Goal: Task Accomplishment & Management: Manage account settings

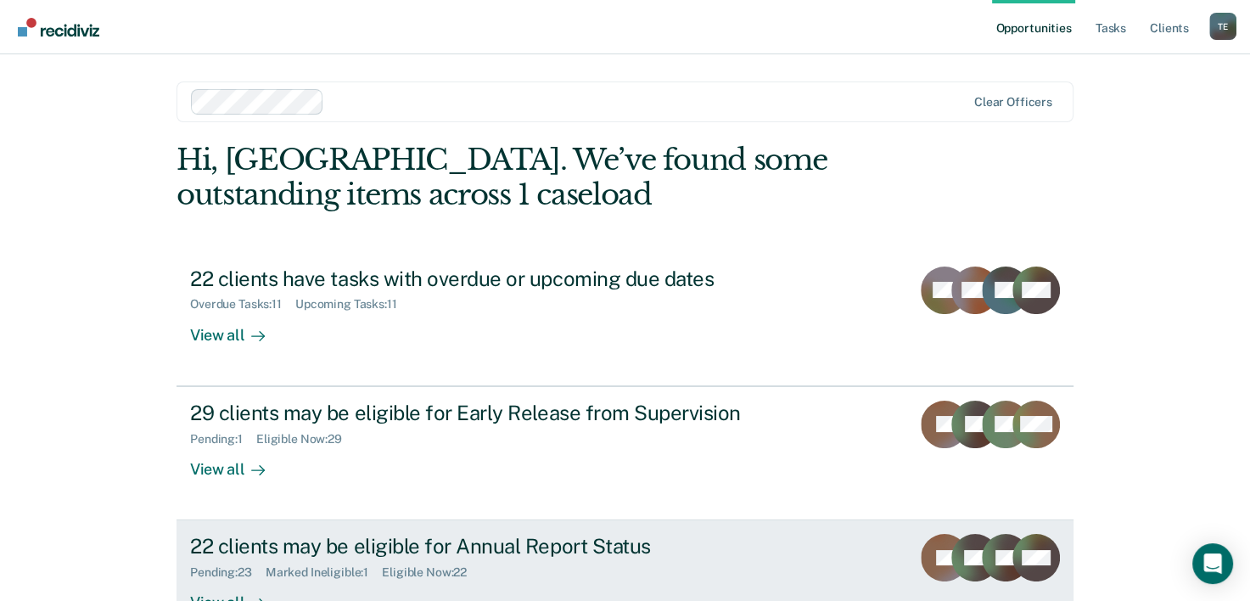
click at [563, 577] on div "Pending : 23 Marked Ineligible : 1 Eligible Now : 22" at bounding box center [488, 568] width 596 height 21
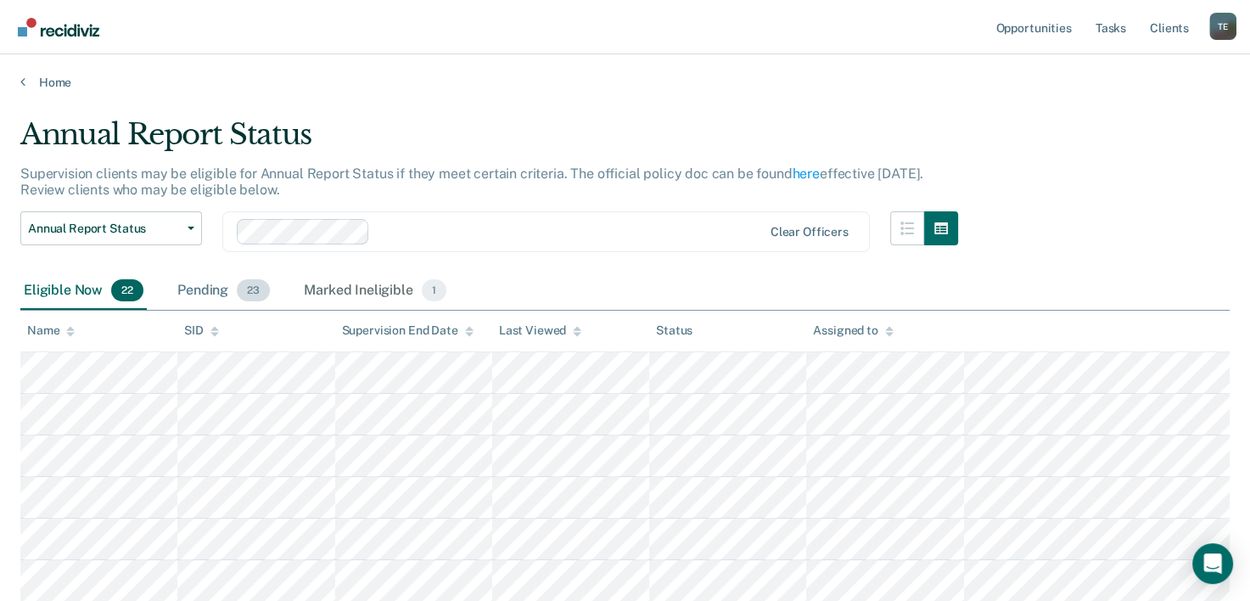
click at [215, 297] on div "Pending 23" at bounding box center [223, 290] width 99 height 37
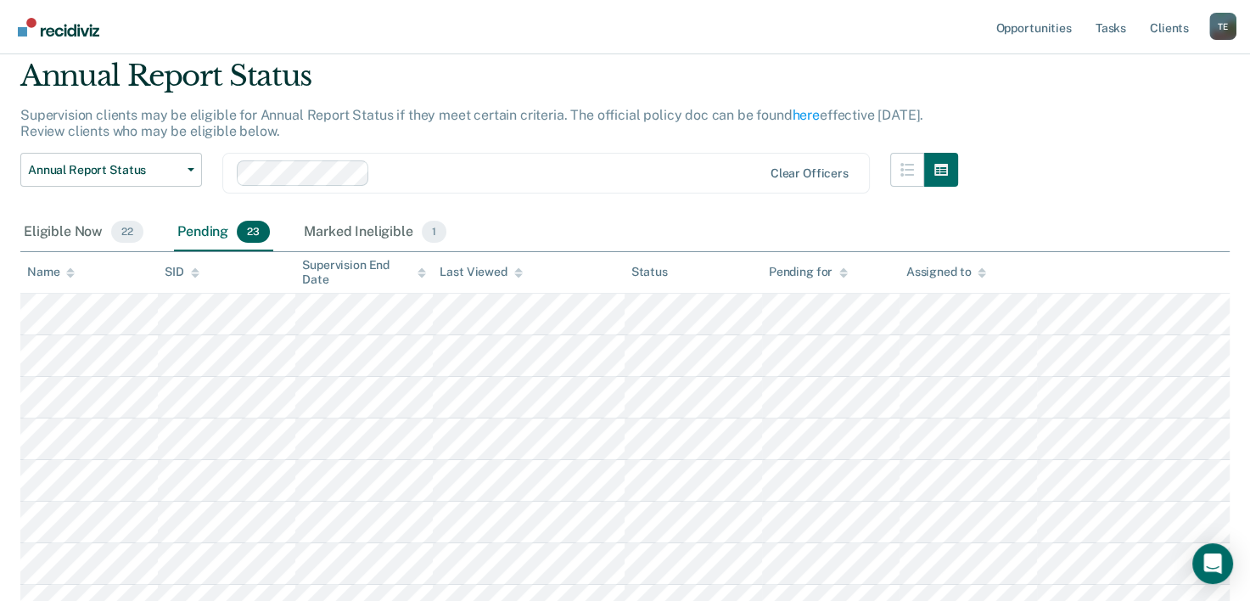
scroll to position [36, 0]
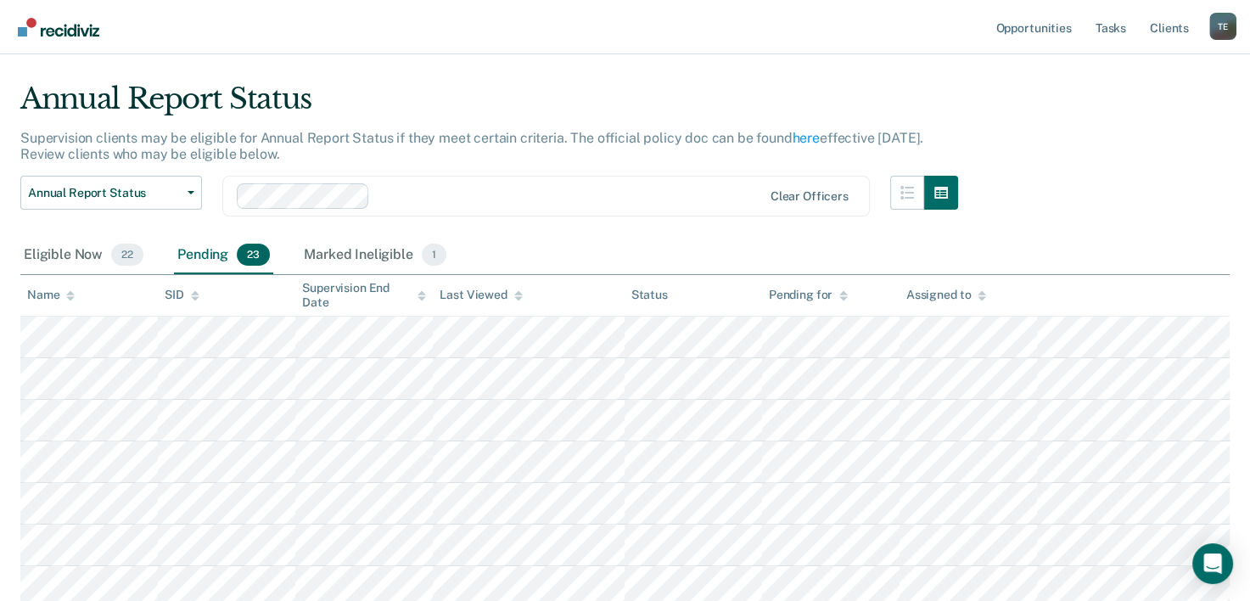
click at [420, 300] on icon at bounding box center [421, 295] width 8 height 11
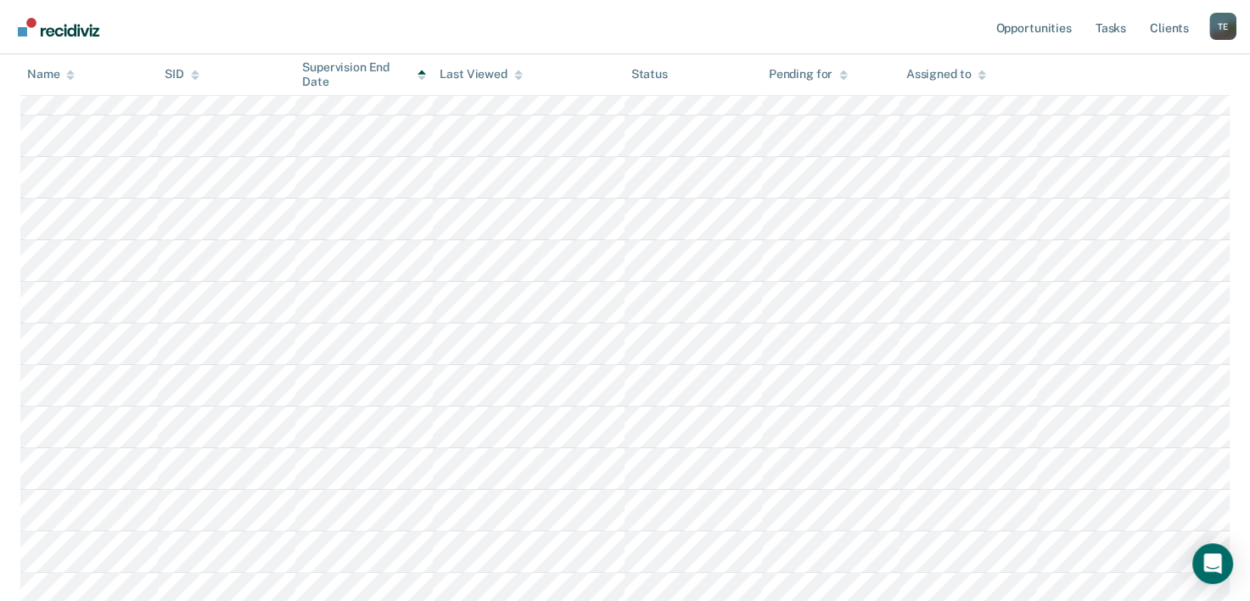
scroll to position [250, 0]
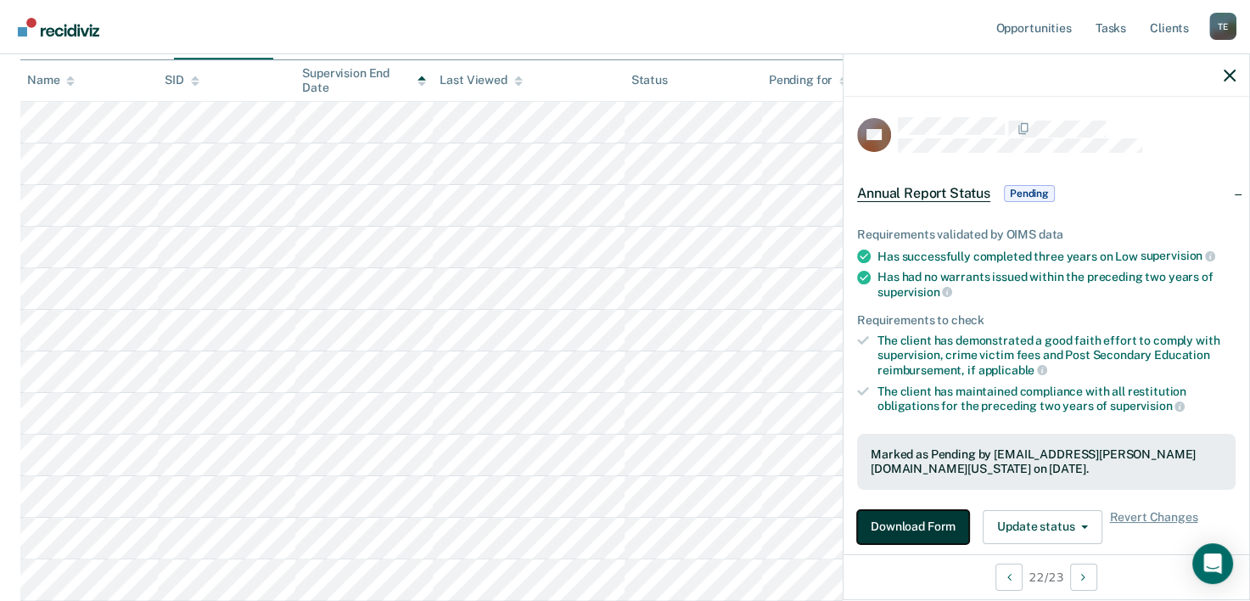
click at [887, 515] on button "Download Form" at bounding box center [913, 527] width 112 height 34
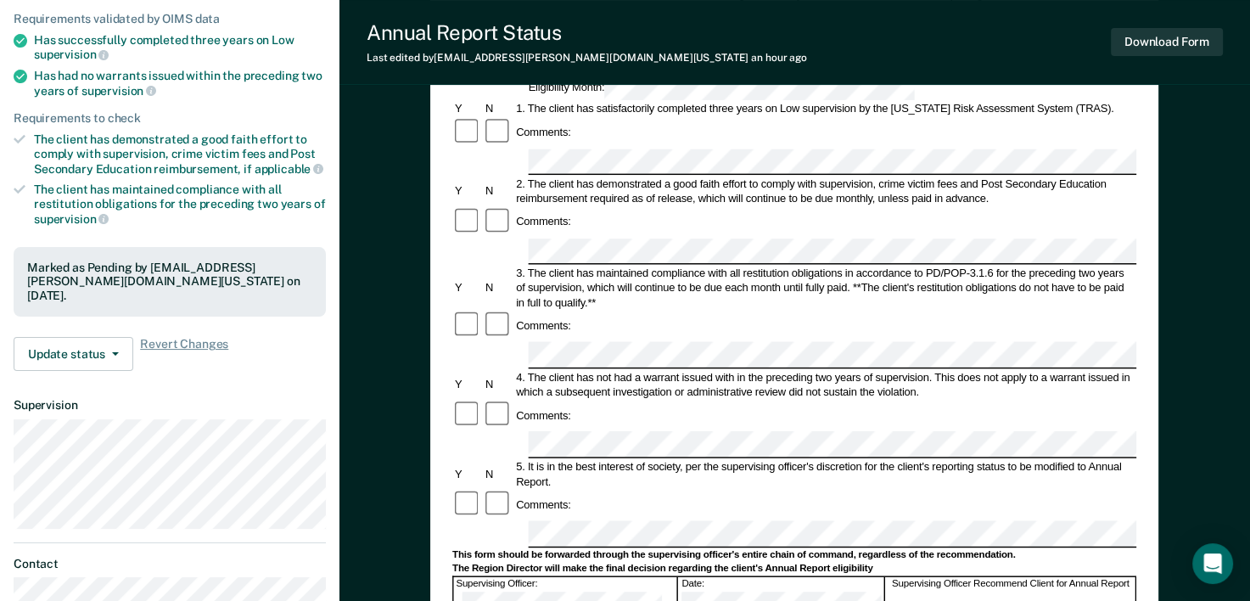
scroll to position [207, 0]
click at [507, 388] on form "Annual Reporting Checklist, Recommendation, and Determination Form Clients who …" at bounding box center [794, 521] width 684 height 1130
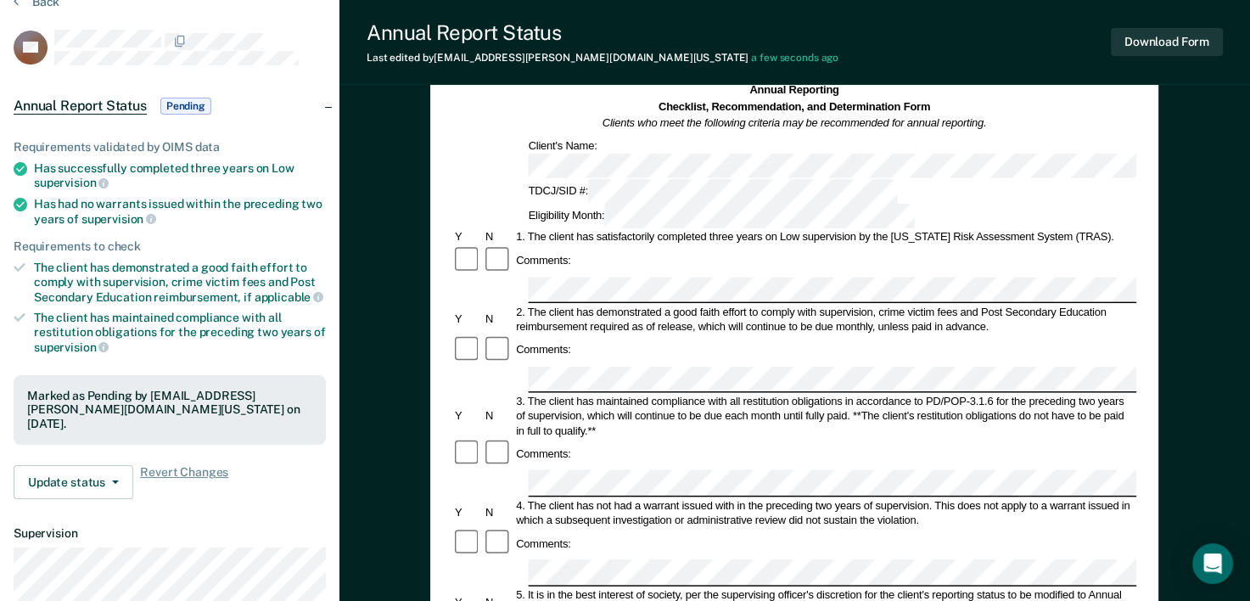
scroll to position [0, 0]
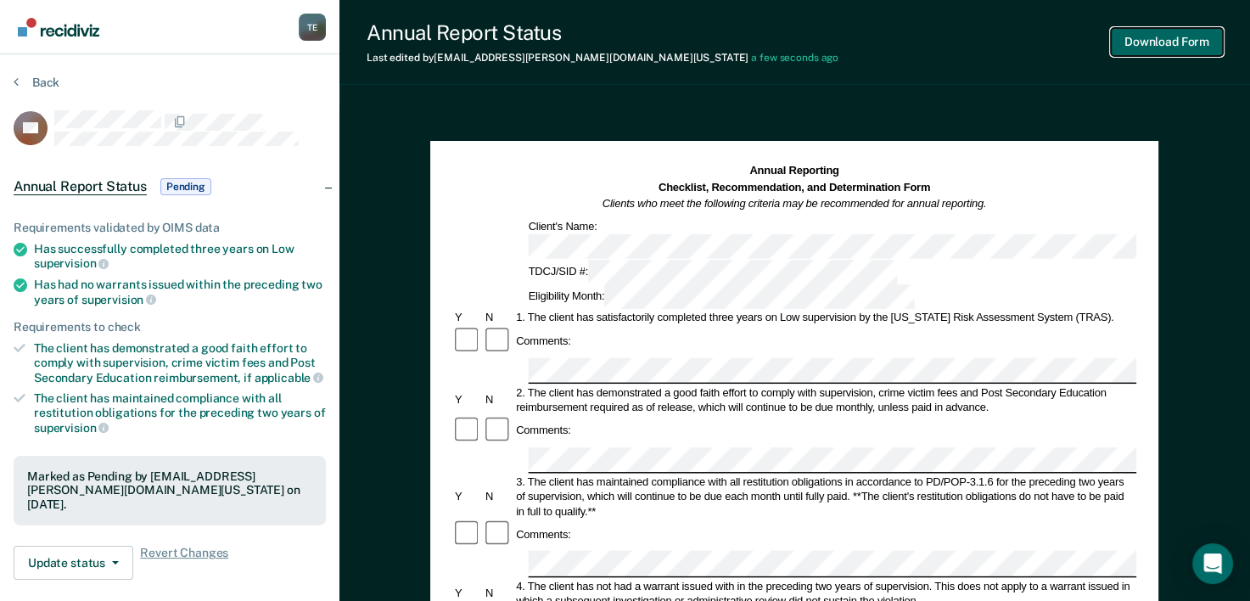
click at [1134, 44] on button "Download Form" at bounding box center [1167, 42] width 112 height 28
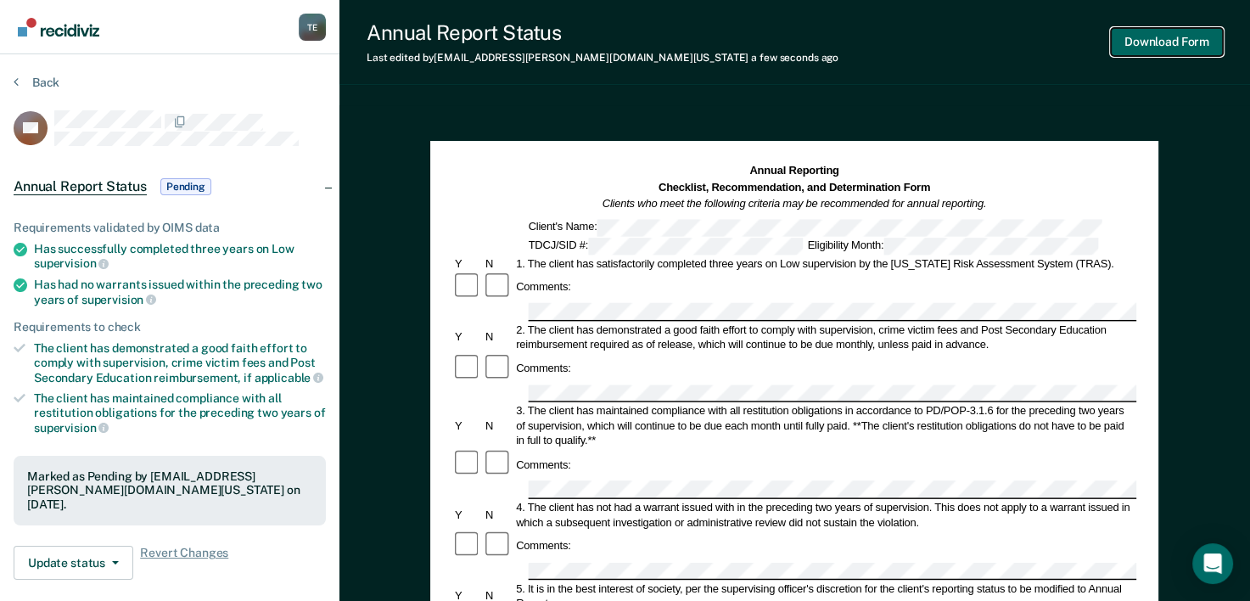
click at [1176, 43] on button "Download Form" at bounding box center [1167, 42] width 112 height 28
click at [27, 72] on section "Back SB Annual Report Status Pending Requirements validated by OIMS data Has su…" at bounding box center [169, 472] width 339 height 836
click at [34, 79] on button "Back" at bounding box center [37, 82] width 46 height 15
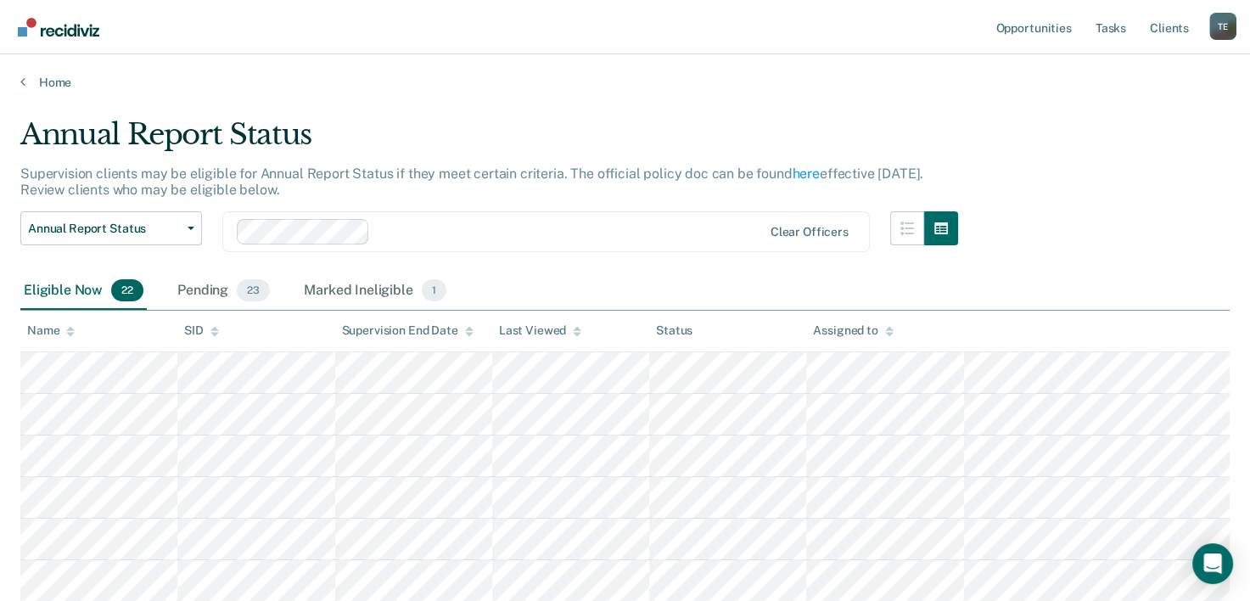
click at [76, 288] on div "Eligible Now 22" at bounding box center [83, 290] width 126 height 37
click at [77, 288] on div "Eligible Now 22" at bounding box center [83, 290] width 126 height 37
click at [76, 321] on th "Name" at bounding box center [98, 332] width 157 height 42
click at [70, 332] on icon at bounding box center [70, 334] width 8 height 4
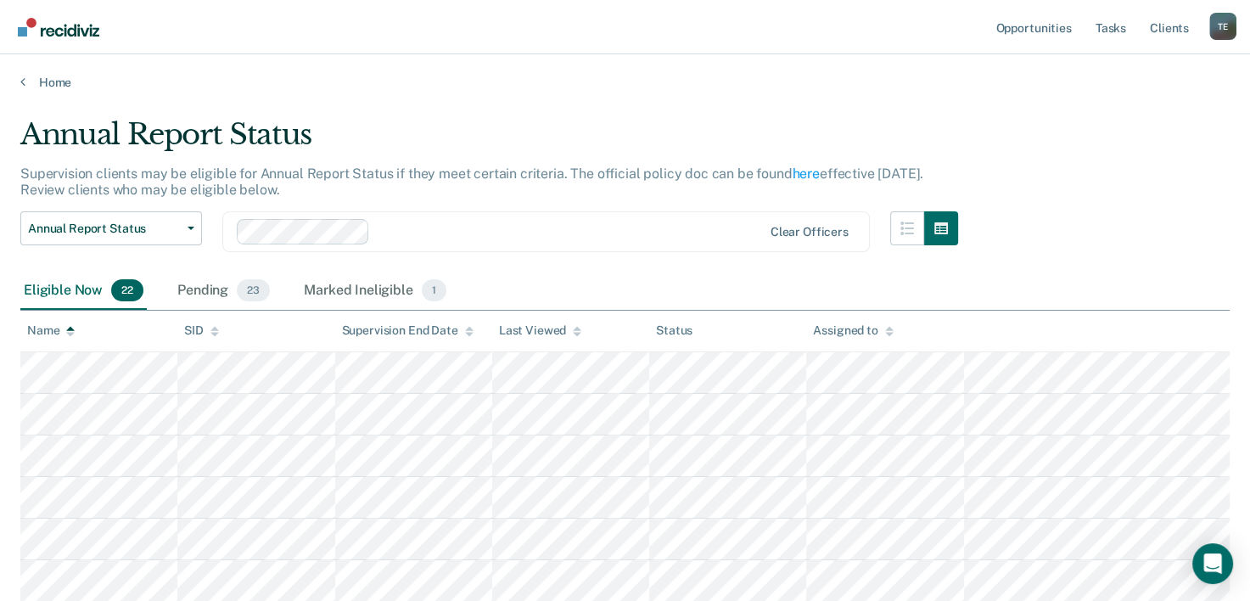
click at [70, 332] on icon at bounding box center [70, 334] width 8 height 4
click at [76, 334] on th "Name" at bounding box center [98, 332] width 157 height 42
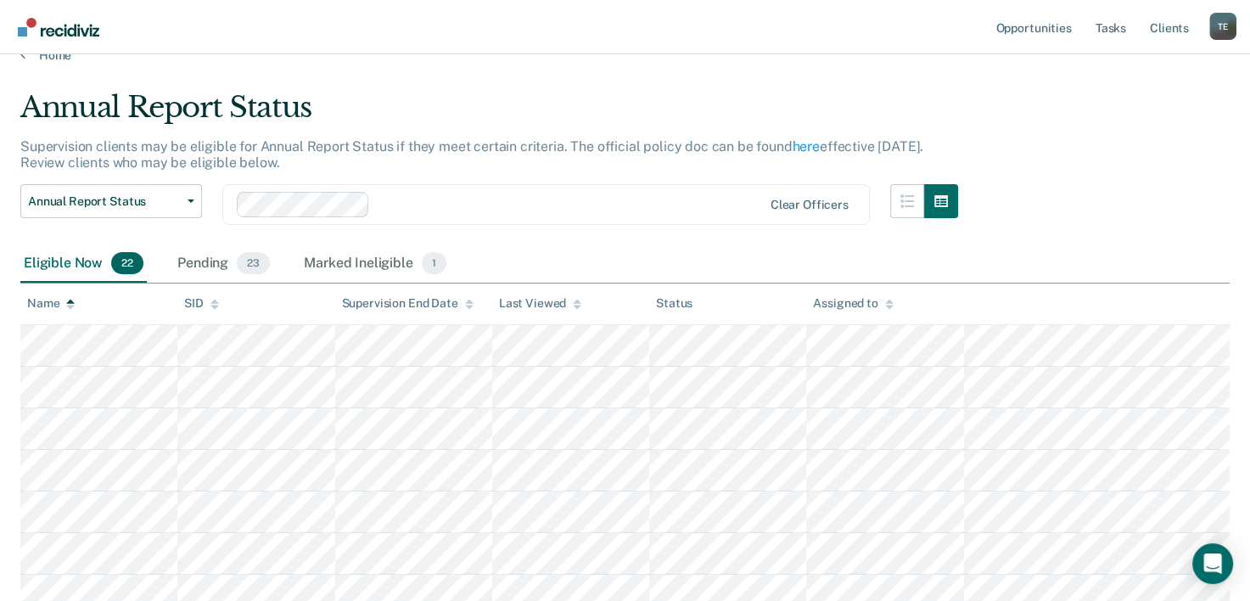
scroll to position [24, 0]
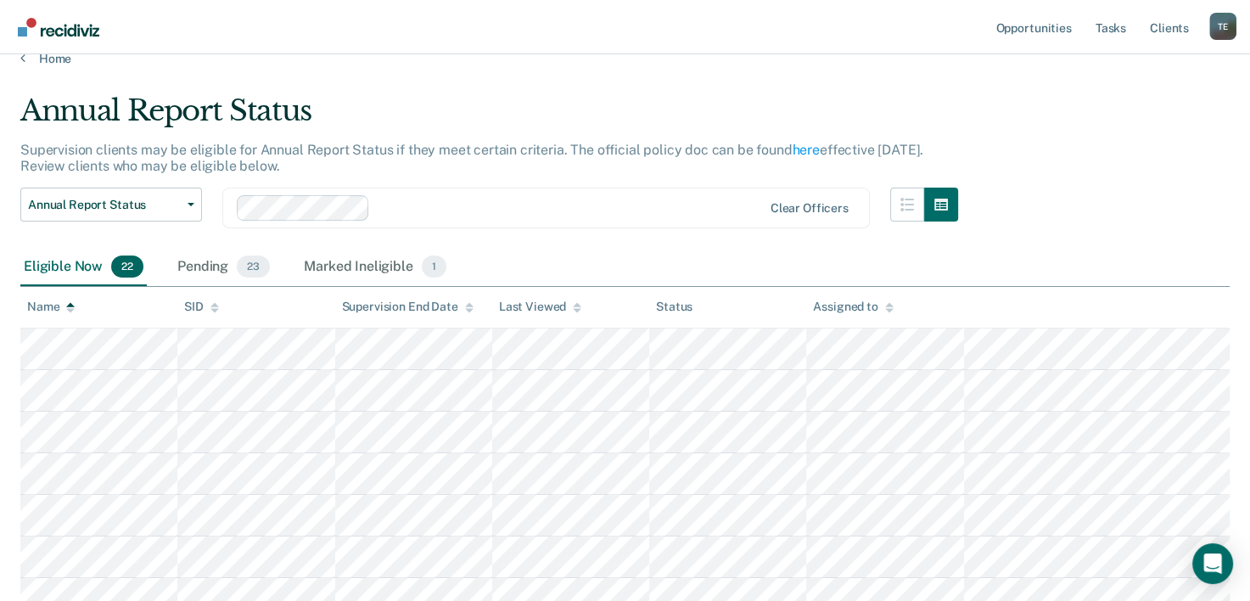
click at [71, 309] on icon at bounding box center [70, 310] width 8 height 4
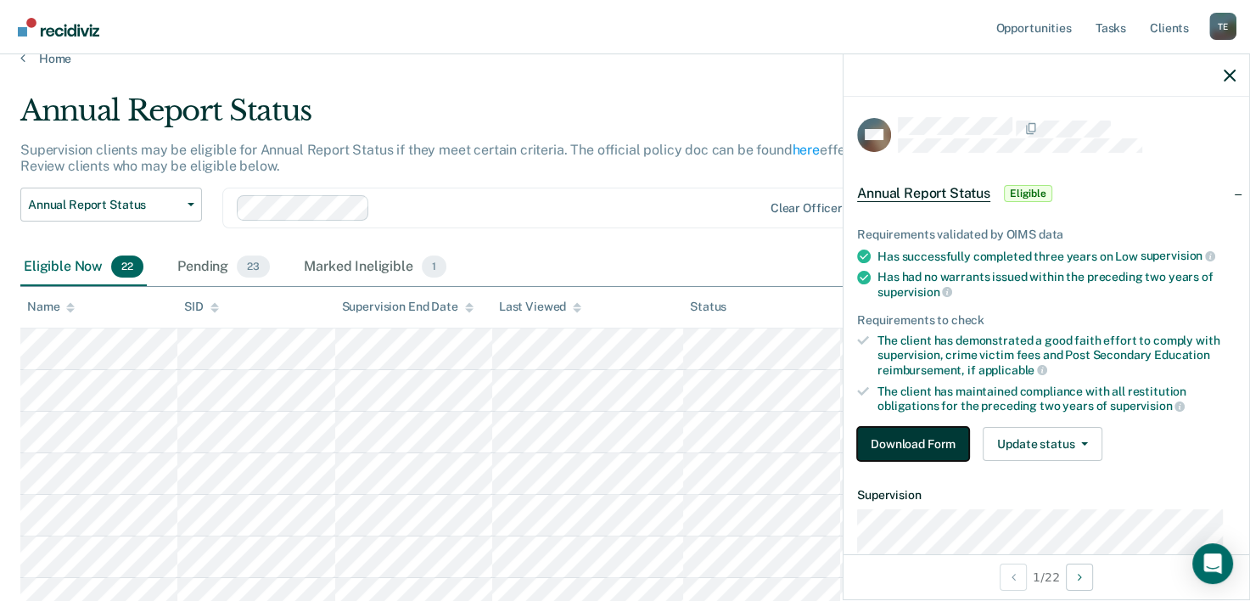
click at [872, 438] on button "Download Form" at bounding box center [913, 444] width 112 height 34
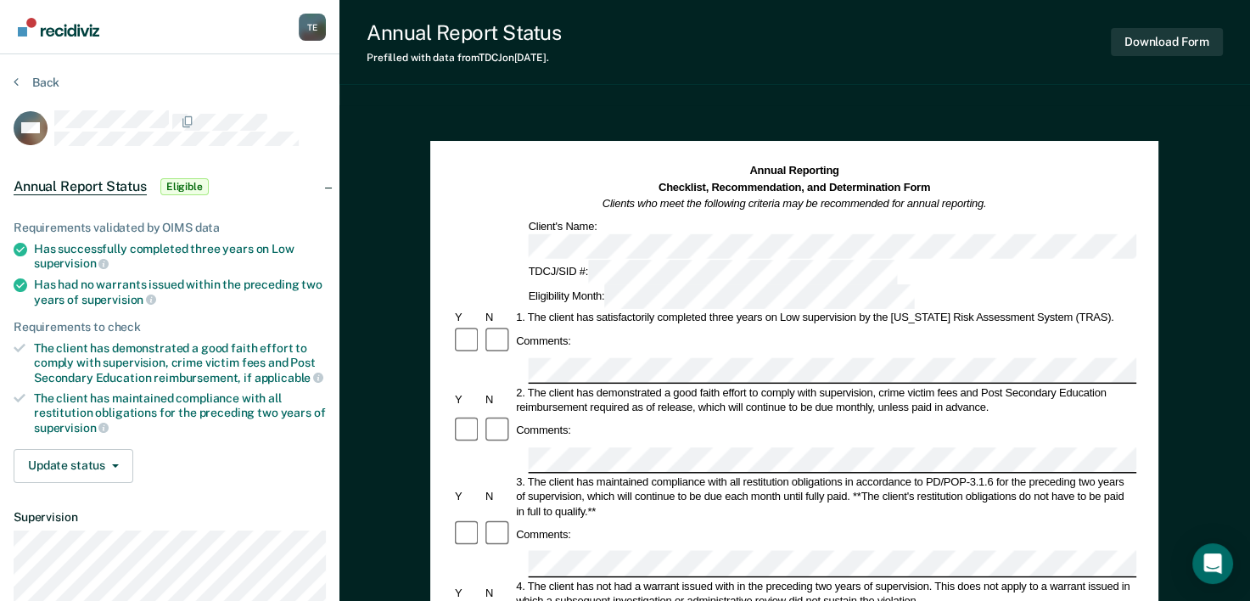
click at [792, 216] on div "Annual Reporting Checklist, Recommendation, and Determination Form Clients who …" at bounding box center [794, 236] width 684 height 146
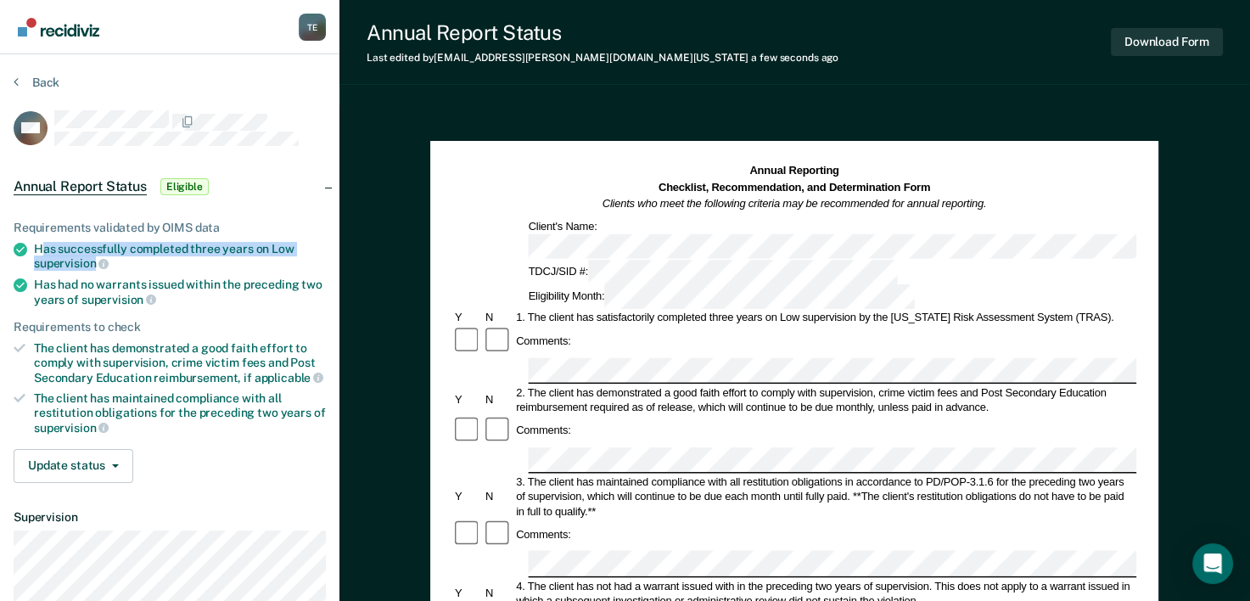
drag, startPoint x: 39, startPoint y: 243, endPoint x: 97, endPoint y: 254, distance: 58.7
click at [97, 254] on div "Has successfully completed three years on Low supervision" at bounding box center [180, 256] width 292 height 29
drag, startPoint x: 97, startPoint y: 254, endPoint x: 32, endPoint y: 246, distance: 64.9
click at [32, 246] on li "Has successfully completed three years on Low supervision" at bounding box center [170, 256] width 312 height 29
copy div "Has successfully completed three years on Low supervision"
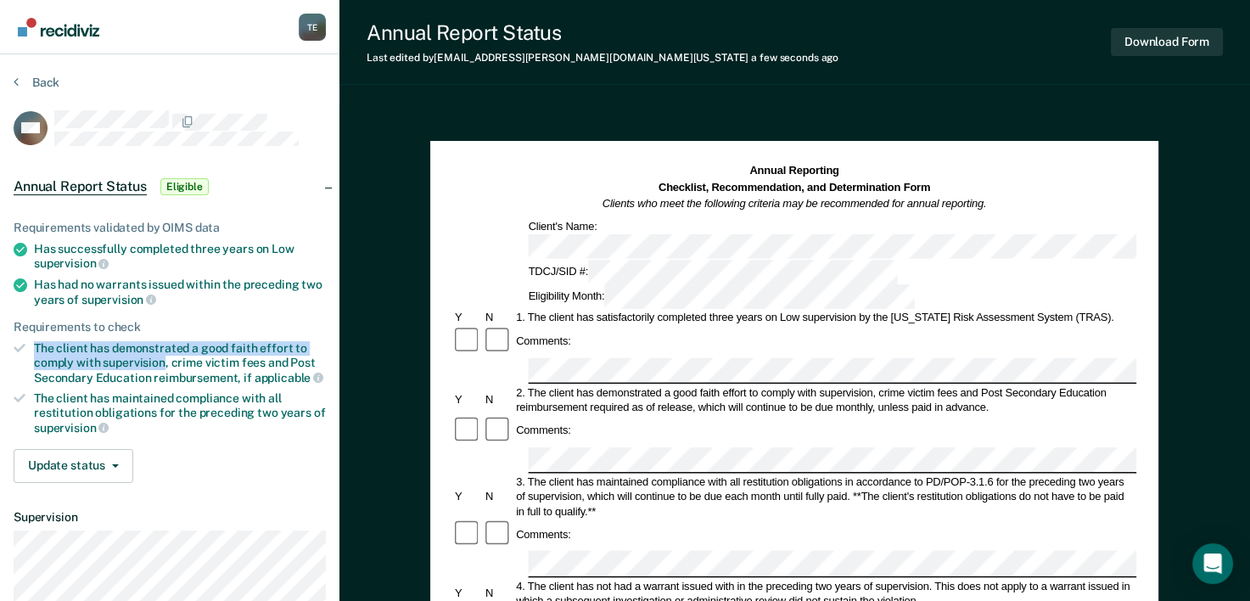
drag, startPoint x: 34, startPoint y: 341, endPoint x: 162, endPoint y: 360, distance: 129.5
click at [162, 360] on li "The client has demonstrated a good faith effort to comply with supervision, cri…" at bounding box center [170, 362] width 312 height 43
copy div "The client has demonstrated a good faith effort to comply with supervision"
click at [607, 519] on div "Comments:" at bounding box center [794, 534] width 684 height 31
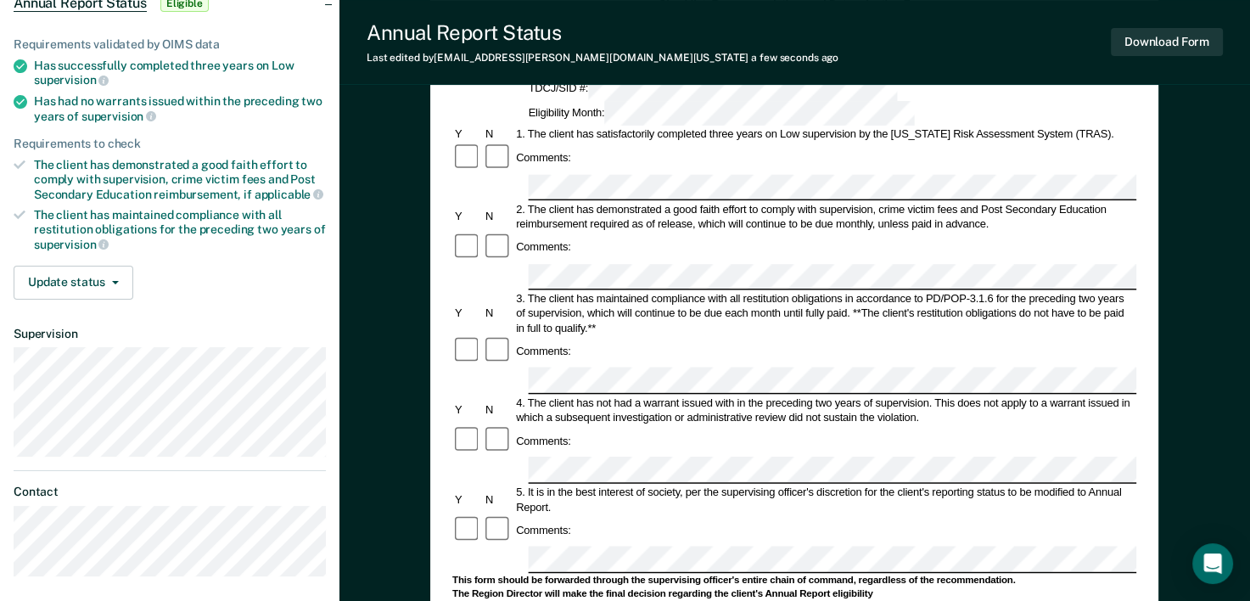
scroll to position [193, 0]
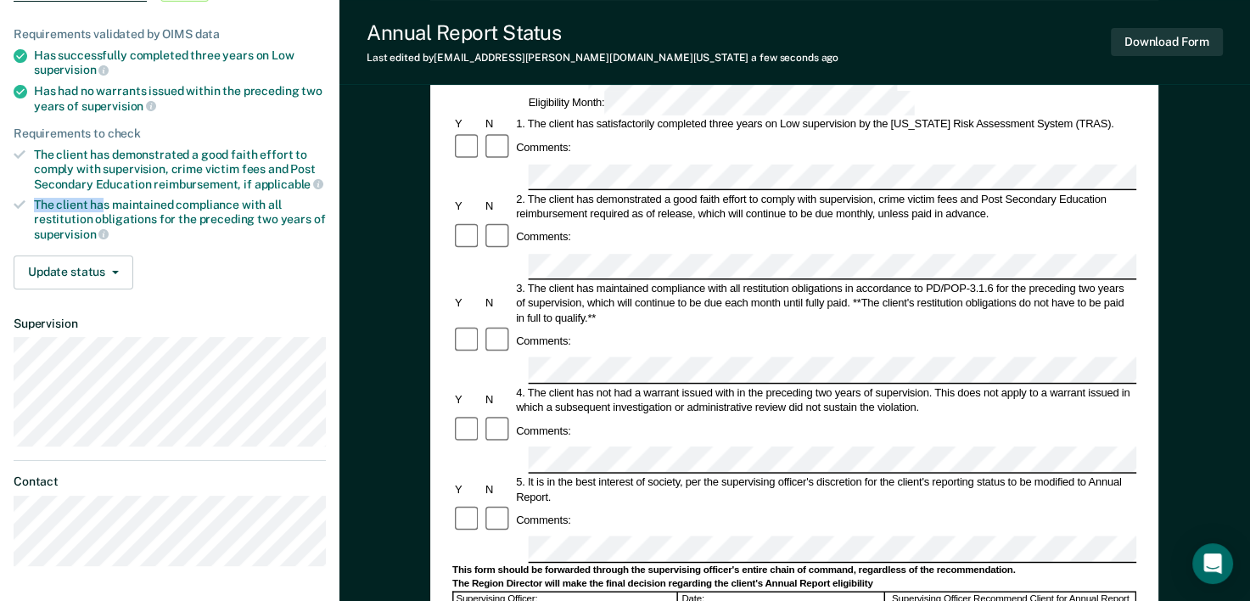
drag, startPoint x: 36, startPoint y: 203, endPoint x: 99, endPoint y: 186, distance: 65.0
click at [99, 186] on ul "Requirements validated by OIMS data Has successfully completed three years on L…" at bounding box center [170, 134] width 312 height 215
drag, startPoint x: 99, startPoint y: 186, endPoint x: 221, endPoint y: 143, distance: 128.8
click at [221, 143] on ul "Requirements validated by OIMS data Has successfully completed three years on L…" at bounding box center [170, 134] width 312 height 215
drag, startPoint x: 221, startPoint y: 143, endPoint x: 176, endPoint y: 117, distance: 50.9
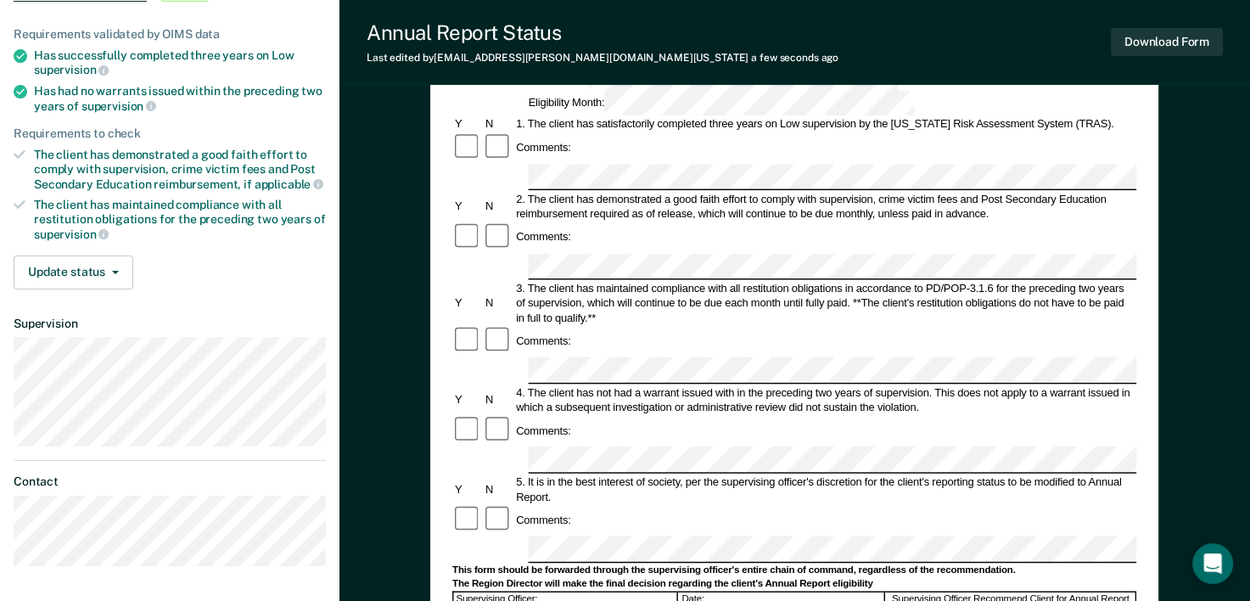
click at [176, 117] on ul "Requirements validated by OIMS data Has successfully completed three years on L…" at bounding box center [170, 134] width 312 height 215
drag, startPoint x: 34, startPoint y: 86, endPoint x: 143, endPoint y: 101, distance: 109.7
click at [143, 101] on div "Has had no warrants issued within the preceding two years of supervision" at bounding box center [180, 98] width 292 height 29
copy div "Has had no warrants issued within the preceding two years of supervision"
click at [707, 431] on form "Annual Reporting Checklist, Recommendation, and Determination Form Clients who …" at bounding box center [794, 534] width 684 height 1130
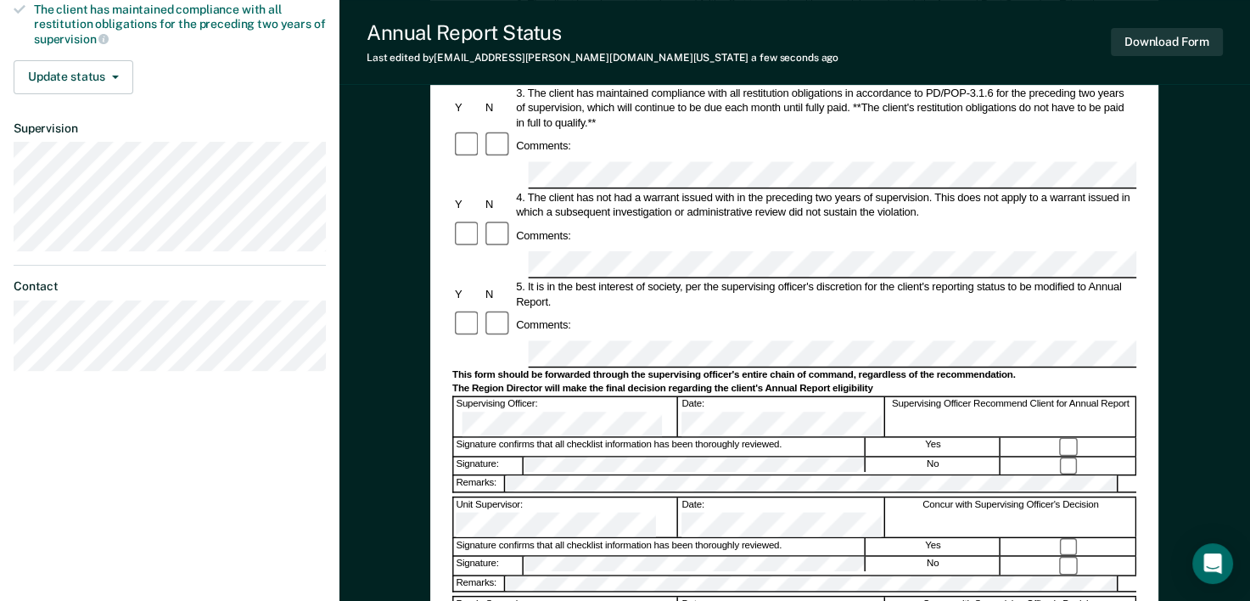
scroll to position [381, 0]
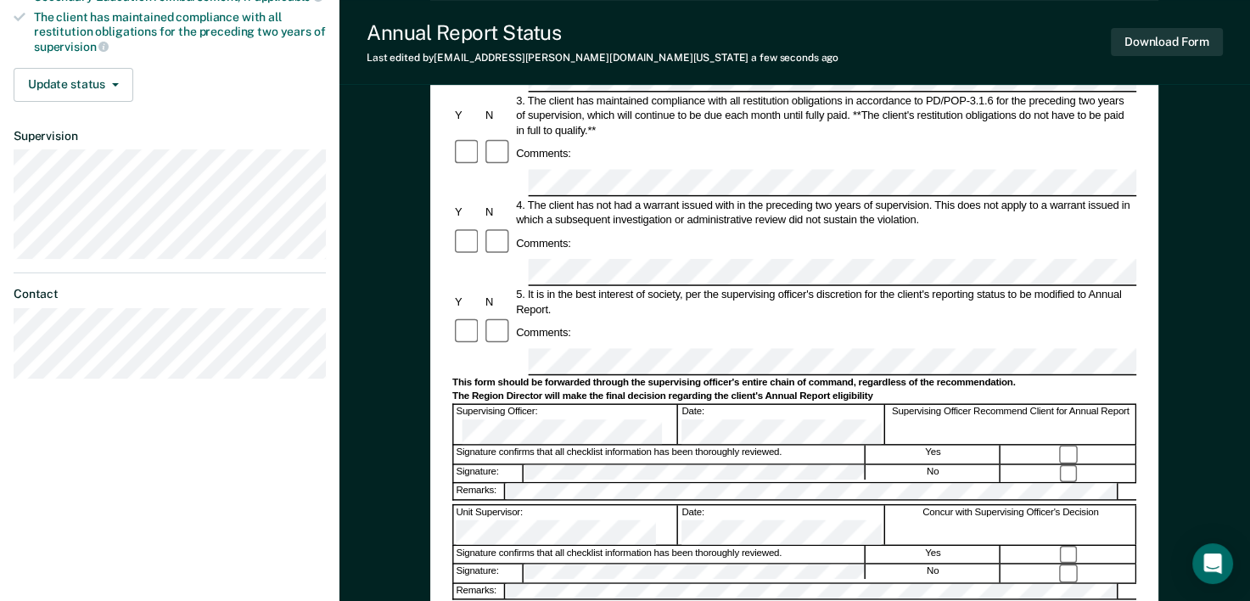
click at [410, 379] on div "Annual Reporting Checklist, Recommendation, and Determination Form Clients who …" at bounding box center [794, 282] width 910 height 1117
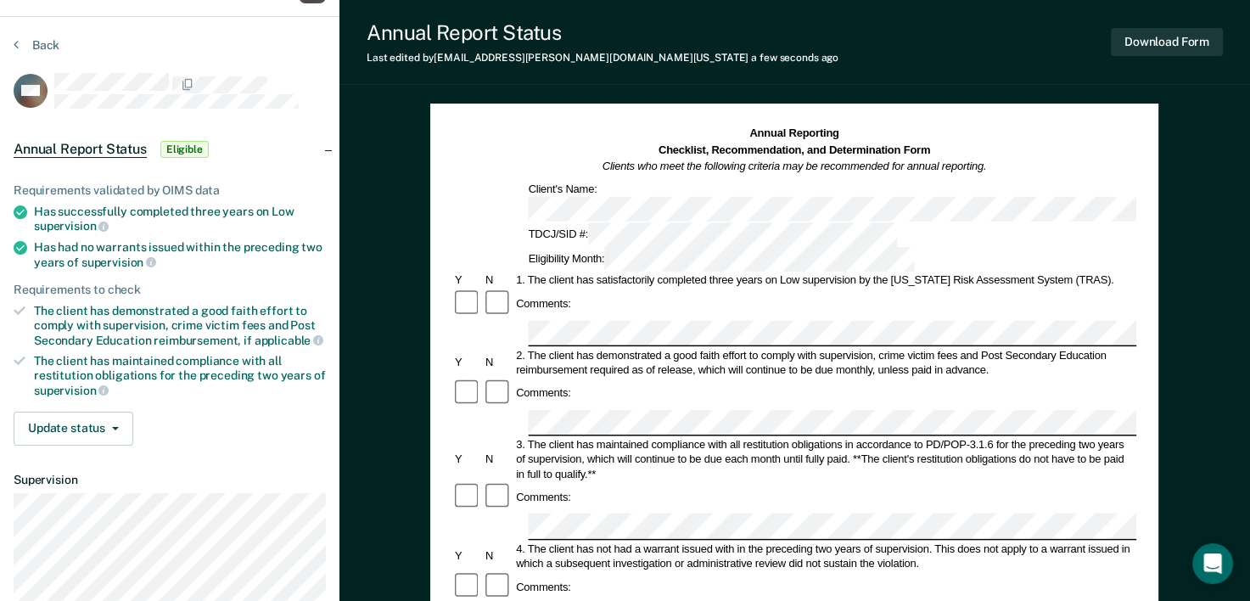
scroll to position [0, 0]
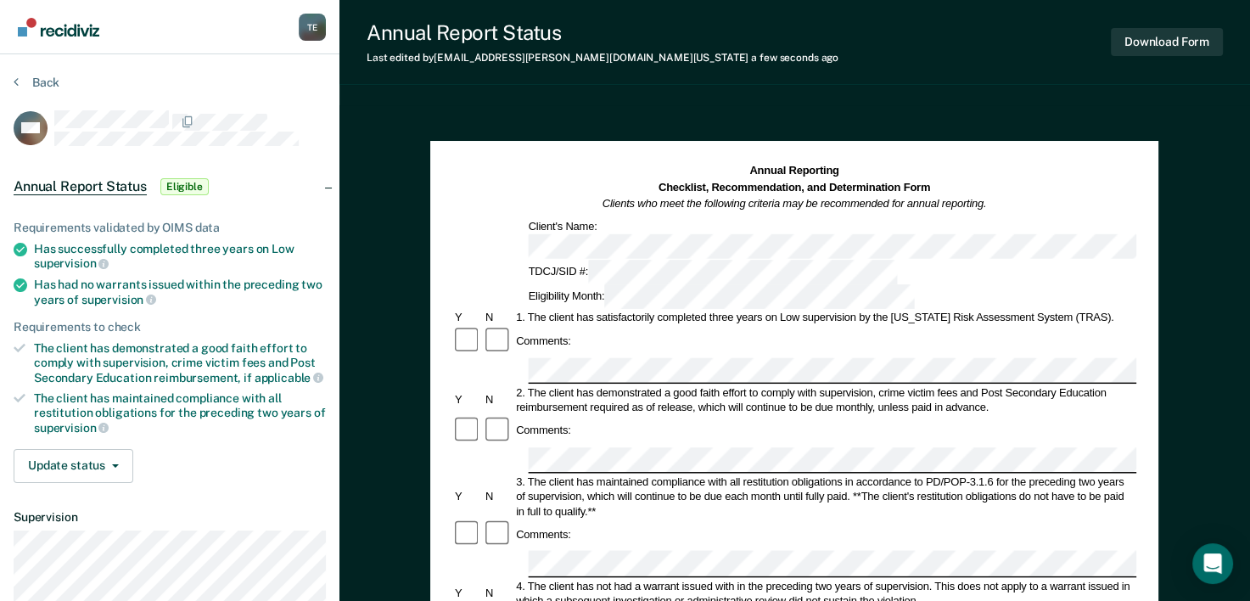
click at [1157, 59] on div "Download Form" at bounding box center [1167, 41] width 112 height 43
click at [1150, 51] on button "Download Form" at bounding box center [1167, 42] width 112 height 28
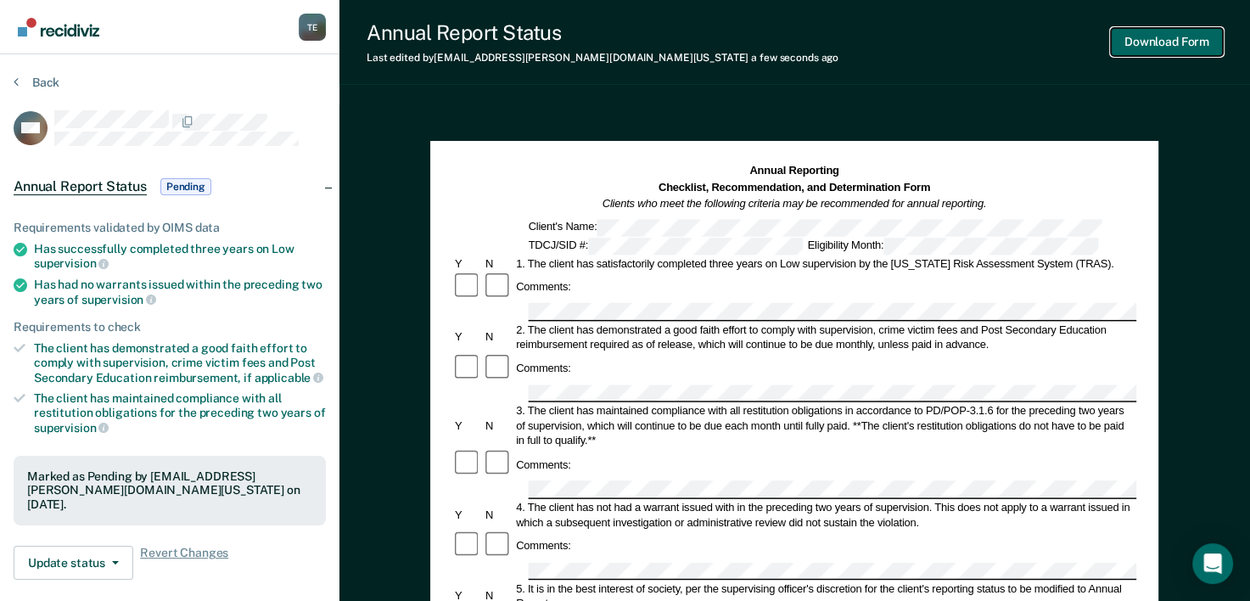
click at [1176, 54] on button "Download Form" at bounding box center [1167, 42] width 112 height 28
click at [48, 76] on button "Back" at bounding box center [37, 82] width 46 height 15
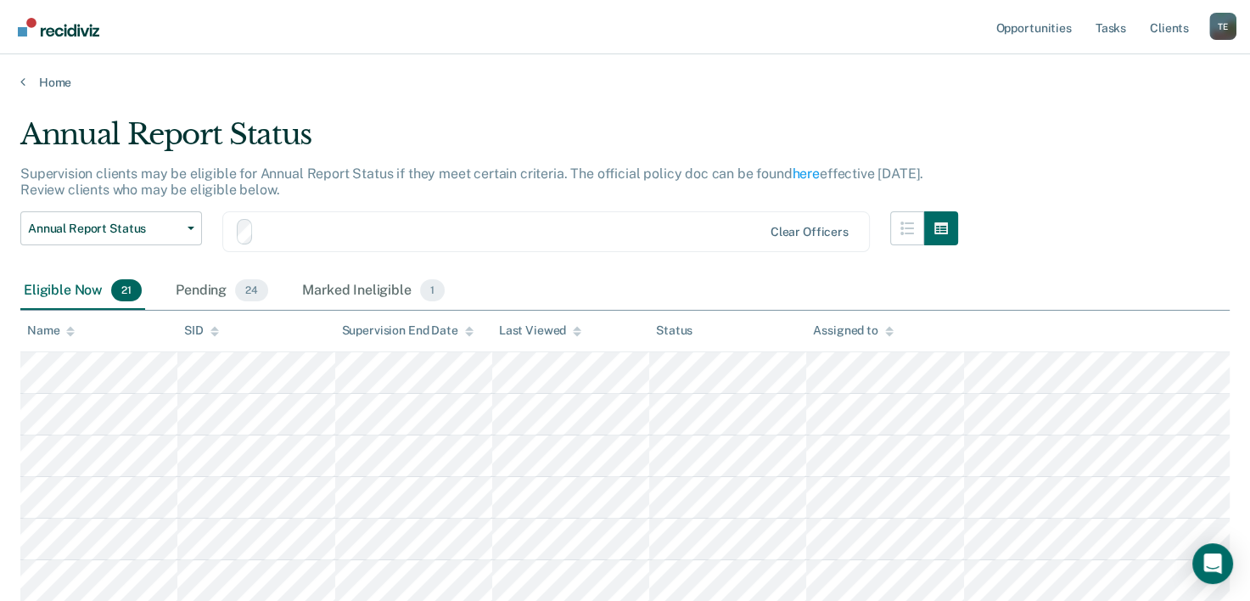
scroll to position [24, 0]
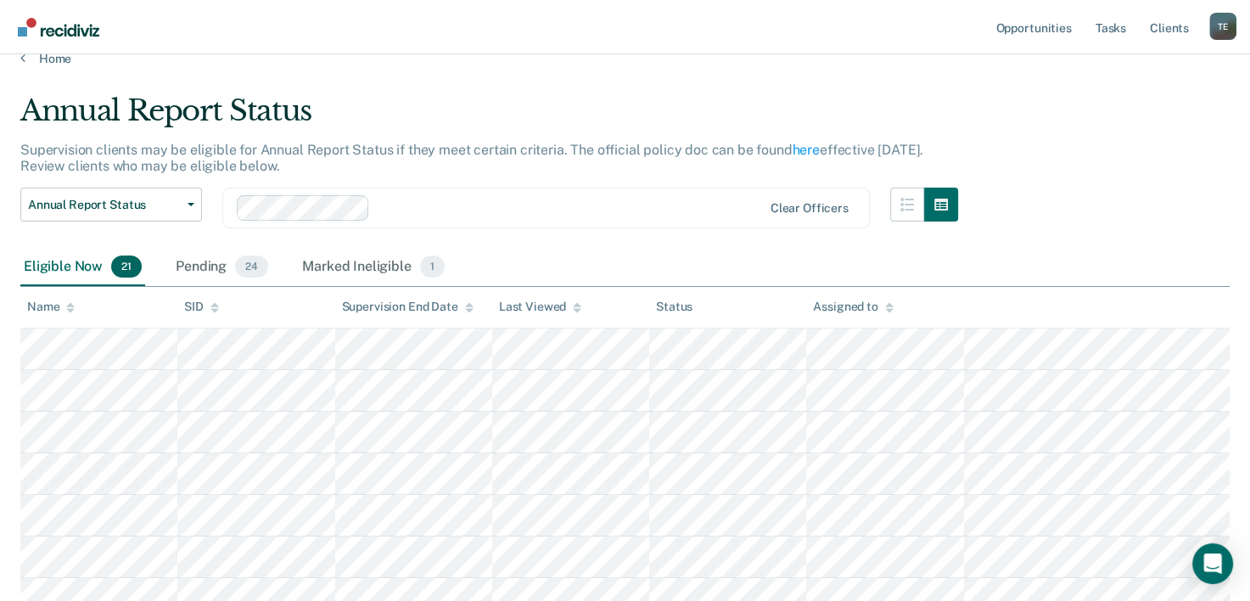
click at [132, 325] on th "Name" at bounding box center [98, 308] width 157 height 42
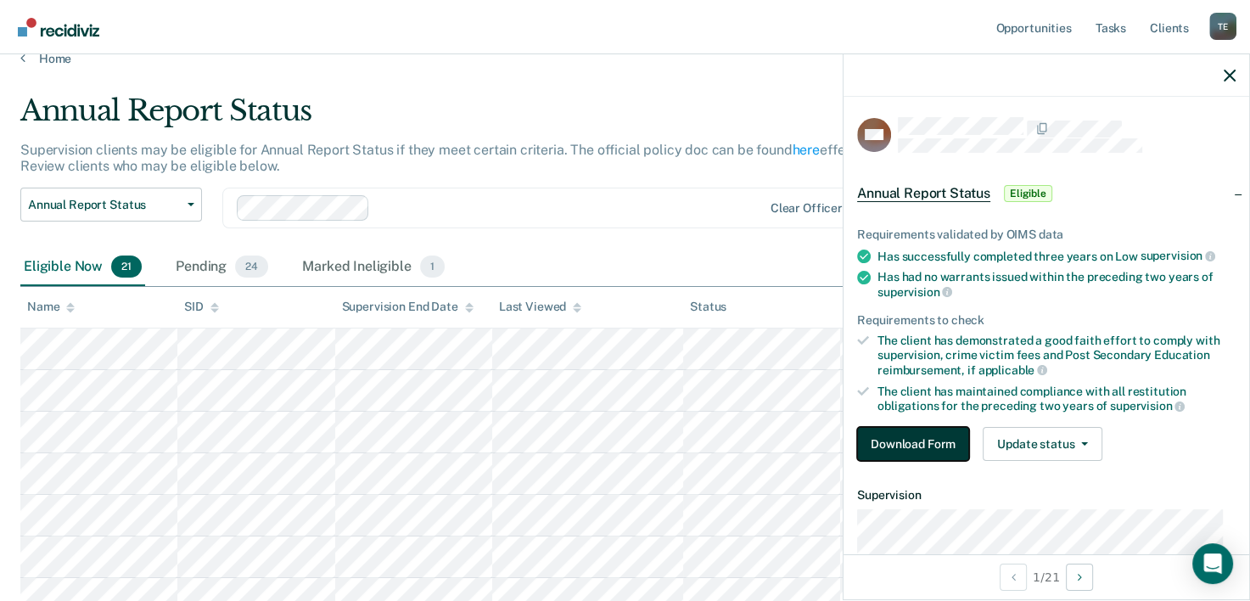
click at [899, 441] on button "Download Form" at bounding box center [913, 444] width 112 height 34
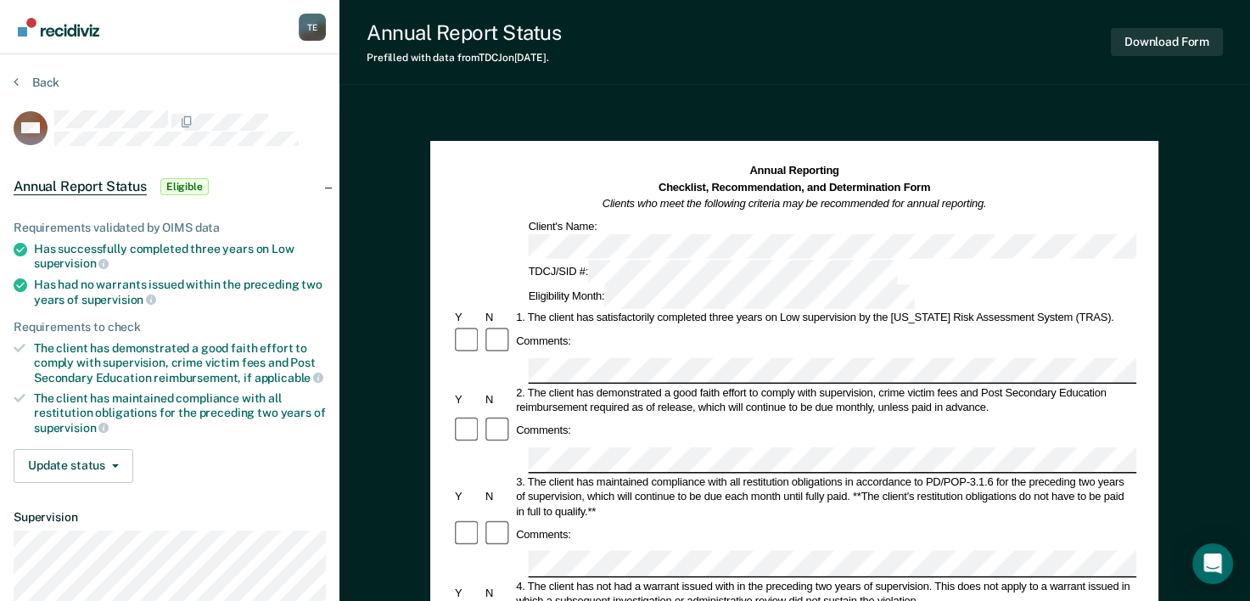
click at [821, 284] on div "Eligibility Month:" at bounding box center [721, 296] width 391 height 25
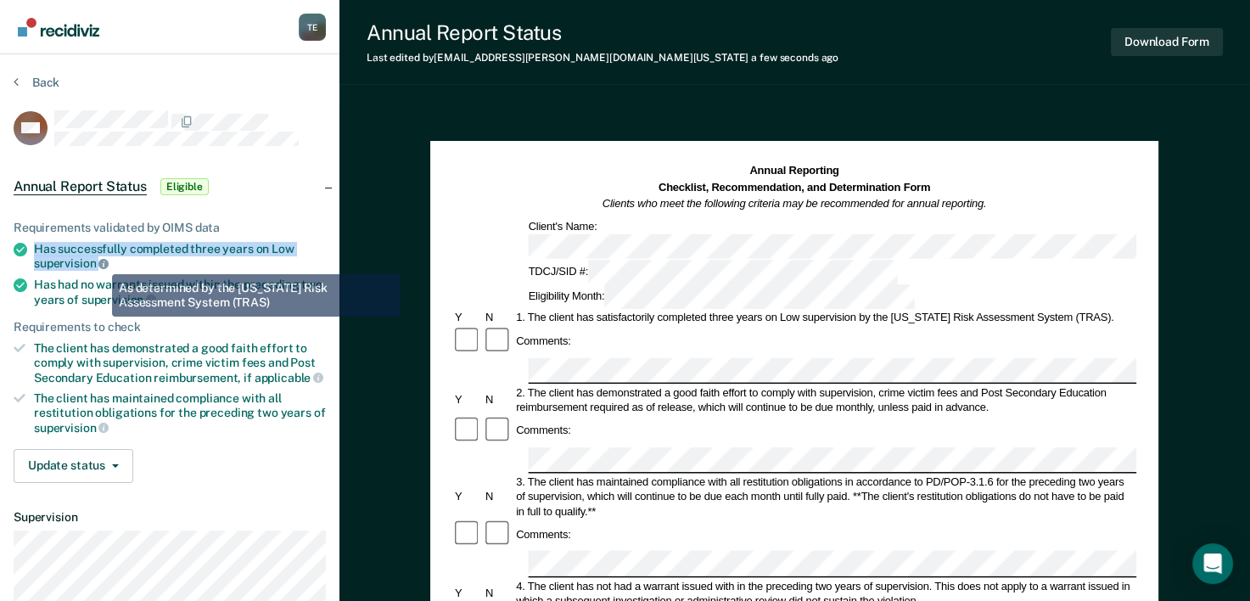
drag, startPoint x: 33, startPoint y: 244, endPoint x: 99, endPoint y: 261, distance: 68.5
click at [99, 261] on li "Has successfully completed three years on Low supervision" at bounding box center [170, 256] width 312 height 29
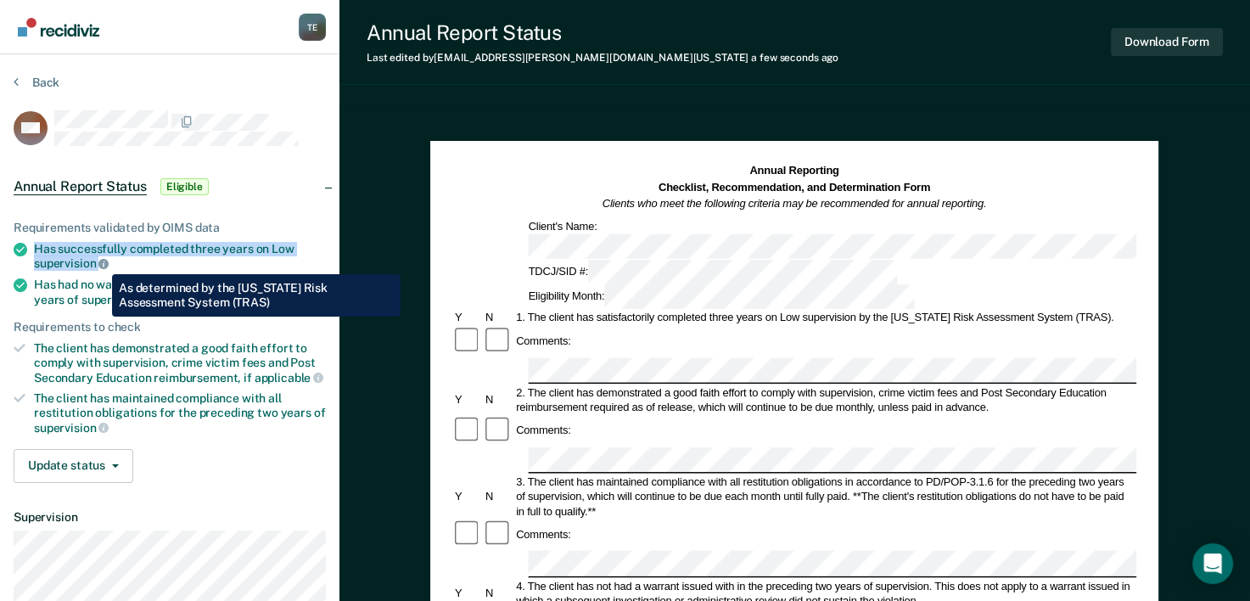
copy div "Has successfully completed three years on Low supervision"
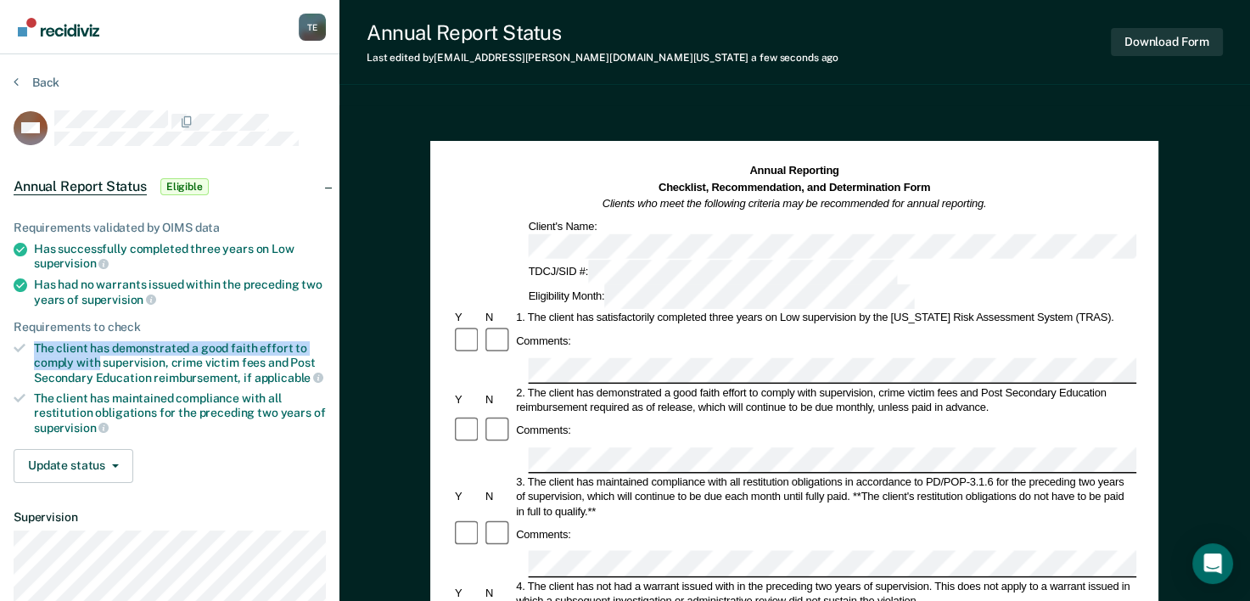
drag, startPoint x: 36, startPoint y: 342, endPoint x: 98, endPoint y: 357, distance: 63.8
click at [98, 357] on div "The client has demonstrated a good faith effort to comply with supervision, cri…" at bounding box center [180, 362] width 292 height 43
copy div "The client has demonstrated a good faith effort to comply with"
click at [607, 578] on div "4. The client has not had a warrant issued with in the preceding two years of s…" at bounding box center [825, 593] width 623 height 30
drag, startPoint x: 40, startPoint y: 343, endPoint x: 131, endPoint y: 350, distance: 91.0
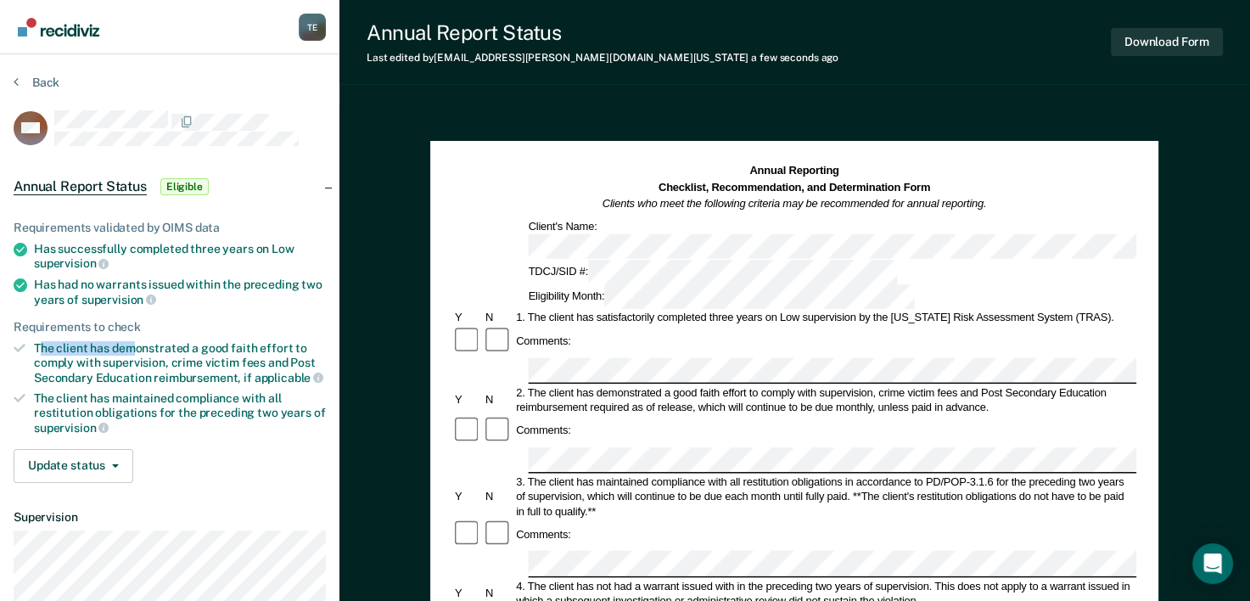
click at [131, 350] on div "The client has demonstrated a good faith effort to comply with supervision, cri…" at bounding box center [180, 362] width 292 height 43
drag, startPoint x: 131, startPoint y: 350, endPoint x: 105, endPoint y: 395, distance: 52.4
click at [105, 395] on div "The client has maintained compliance with all restitution obligations for the p…" at bounding box center [180, 412] width 292 height 43
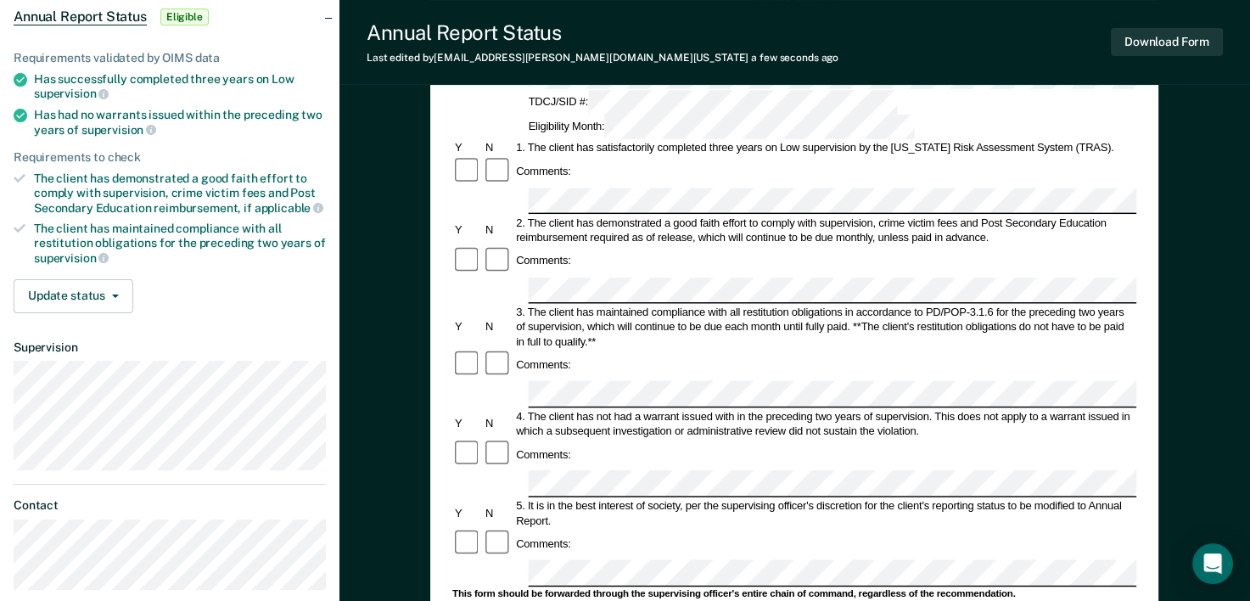
scroll to position [189, 0]
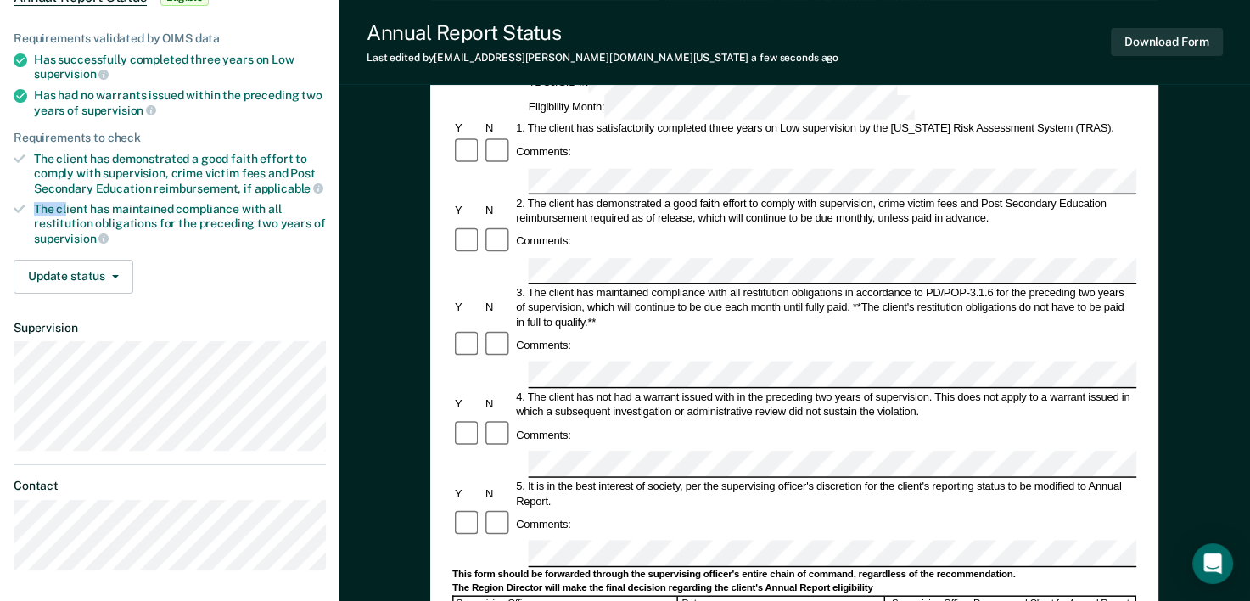
drag, startPoint x: 34, startPoint y: 200, endPoint x: 68, endPoint y: 203, distance: 34.0
click at [68, 203] on div "The client has maintained compliance with all restitution obligations for the p…" at bounding box center [180, 223] width 292 height 43
drag, startPoint x: 68, startPoint y: 203, endPoint x: 216, endPoint y: 244, distance: 153.4
click at [216, 244] on div "Requirements validated by OIMS data Has successfully completed three years on L…" at bounding box center [169, 155] width 339 height 303
drag, startPoint x: 34, startPoint y: 92, endPoint x: 141, endPoint y: 98, distance: 107.1
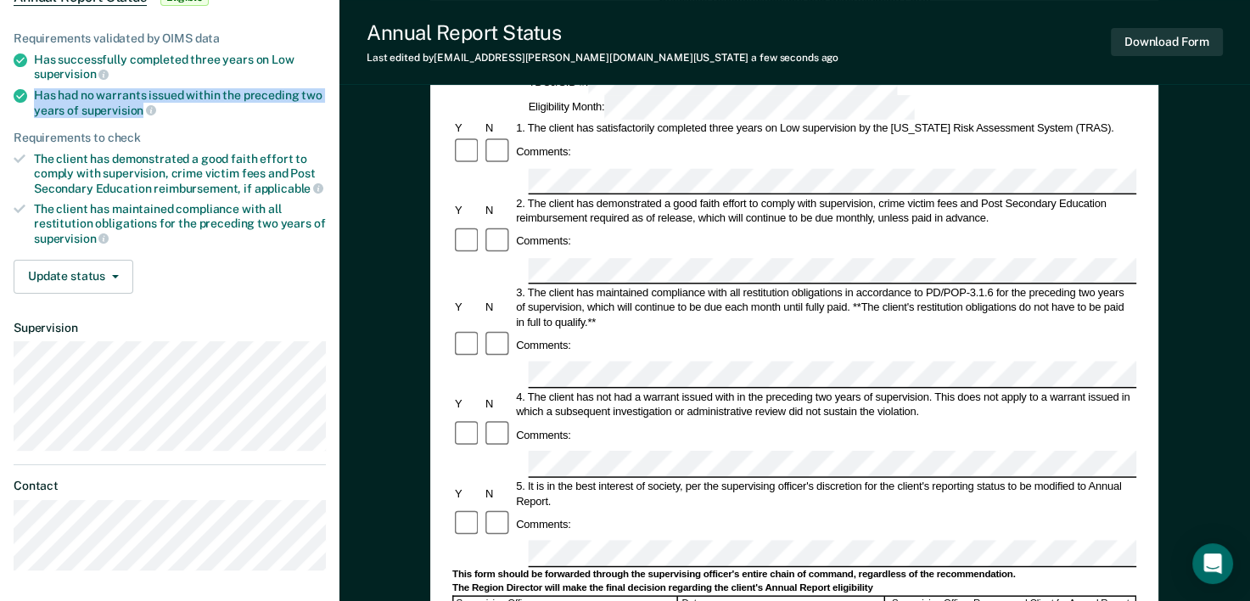
click at [141, 98] on div "Has had no warrants issued within the preceding two years of supervision" at bounding box center [180, 102] width 292 height 29
copy div "Has had no warrants issued within the preceding two years of supervision"
click at [499, 444] on form "Annual Reporting Checklist, Recommendation, and Determination Form Clients who …" at bounding box center [794, 539] width 684 height 1130
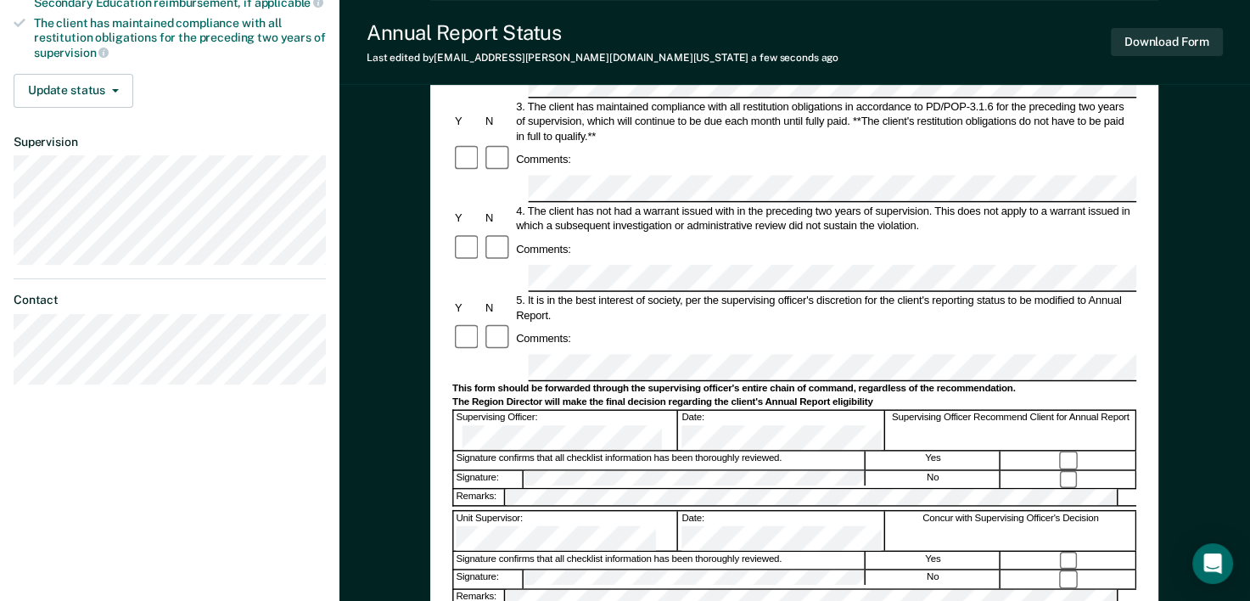
scroll to position [390, 0]
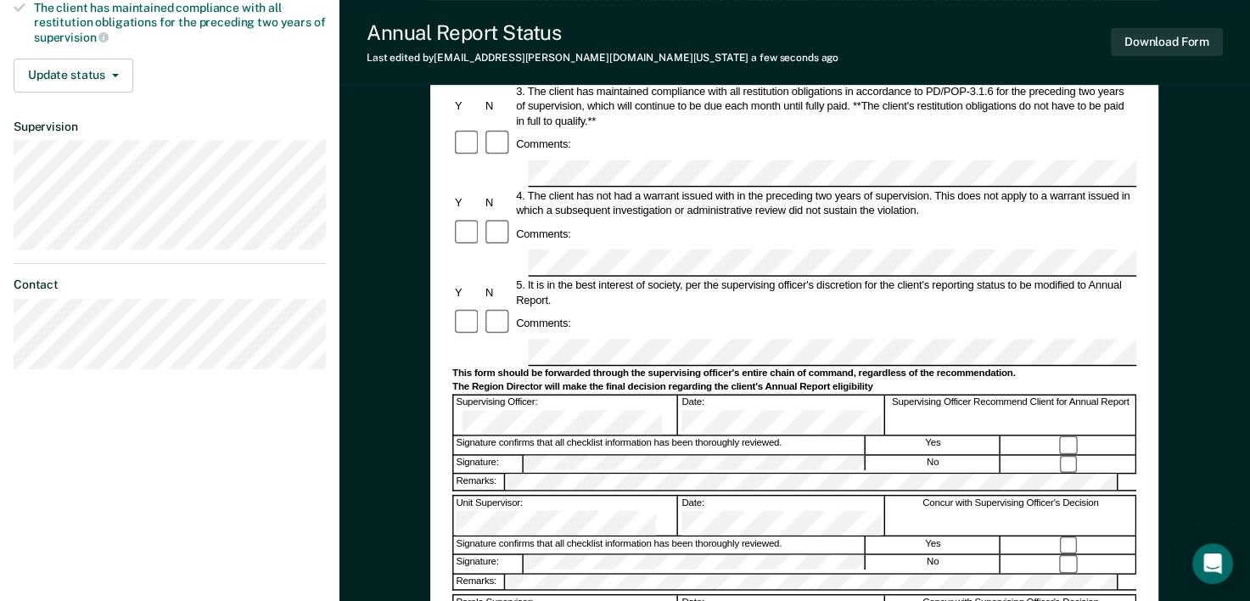
click at [461, 367] on div "This form should be forwarded through the supervising officer's entire chain of…" at bounding box center [794, 373] width 684 height 13
click at [1164, 51] on button "Download Form" at bounding box center [1167, 42] width 112 height 28
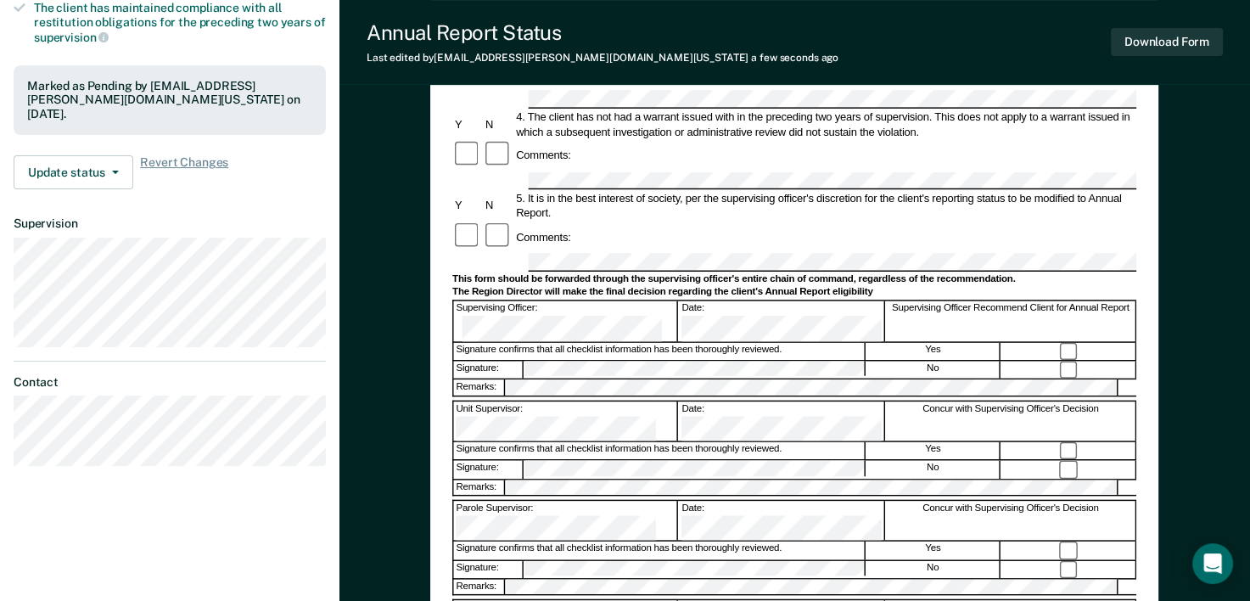
scroll to position [0, 0]
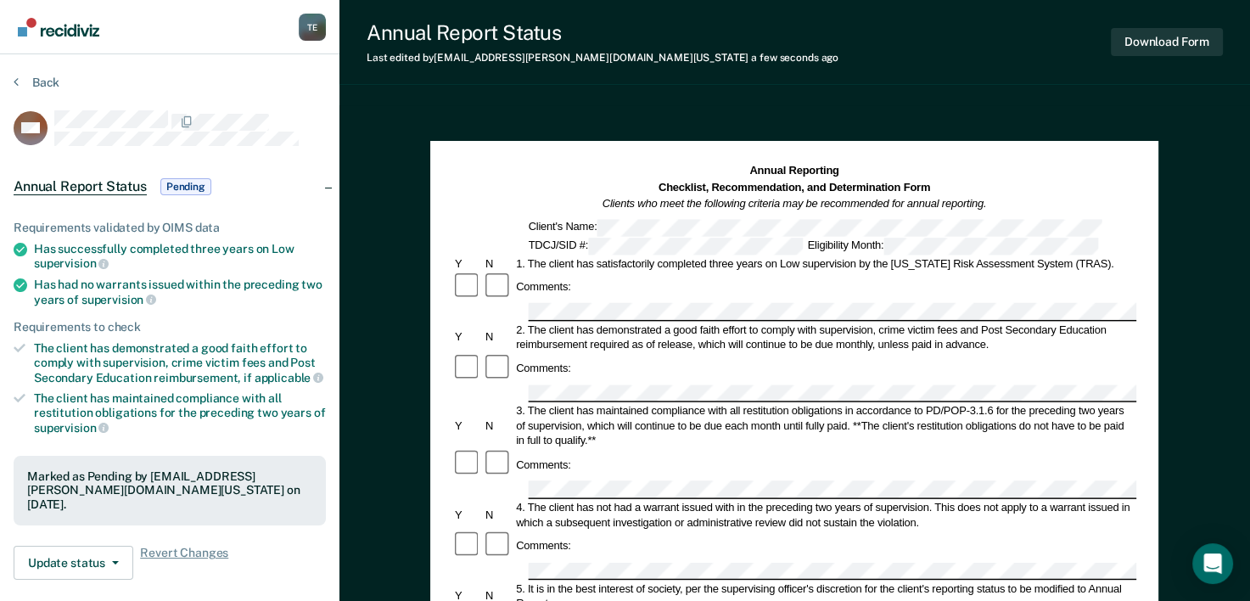
click at [25, 104] on div "Back" at bounding box center [170, 93] width 312 height 36
click at [42, 70] on section "Back PW Annual Report Status Pending Requirements validated by OIMS data Has su…" at bounding box center [169, 472] width 339 height 836
click at [44, 72] on section "Back PW Annual Report Status Pending Requirements validated by OIMS data Has su…" at bounding box center [169, 472] width 339 height 836
click at [44, 80] on button "Back" at bounding box center [37, 82] width 46 height 15
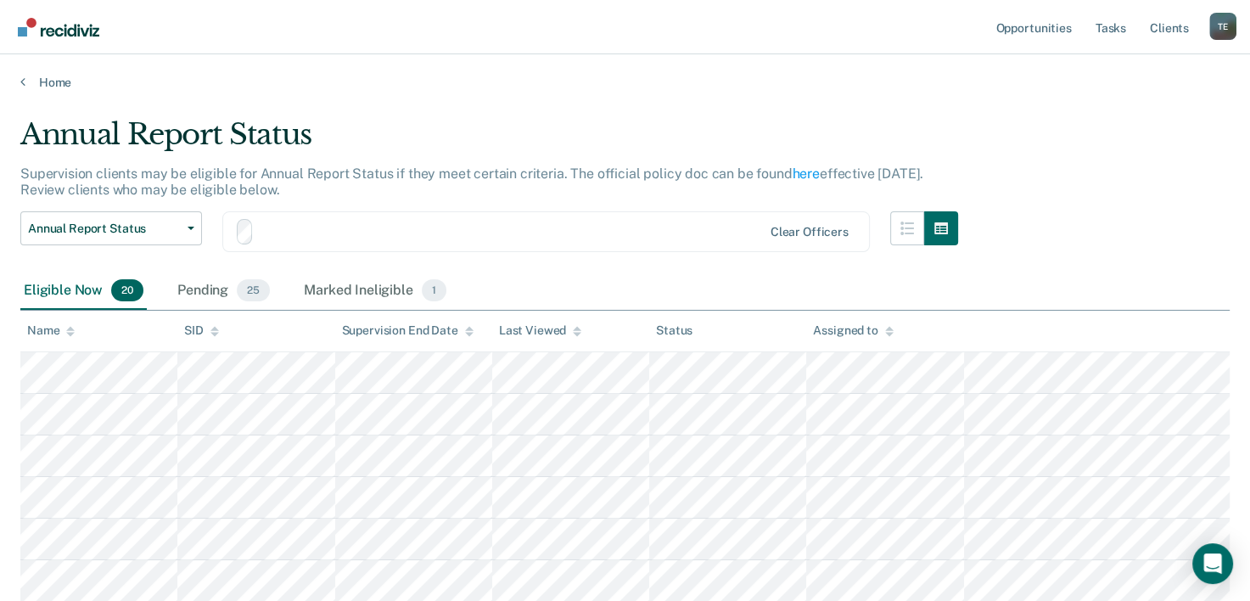
scroll to position [24, 0]
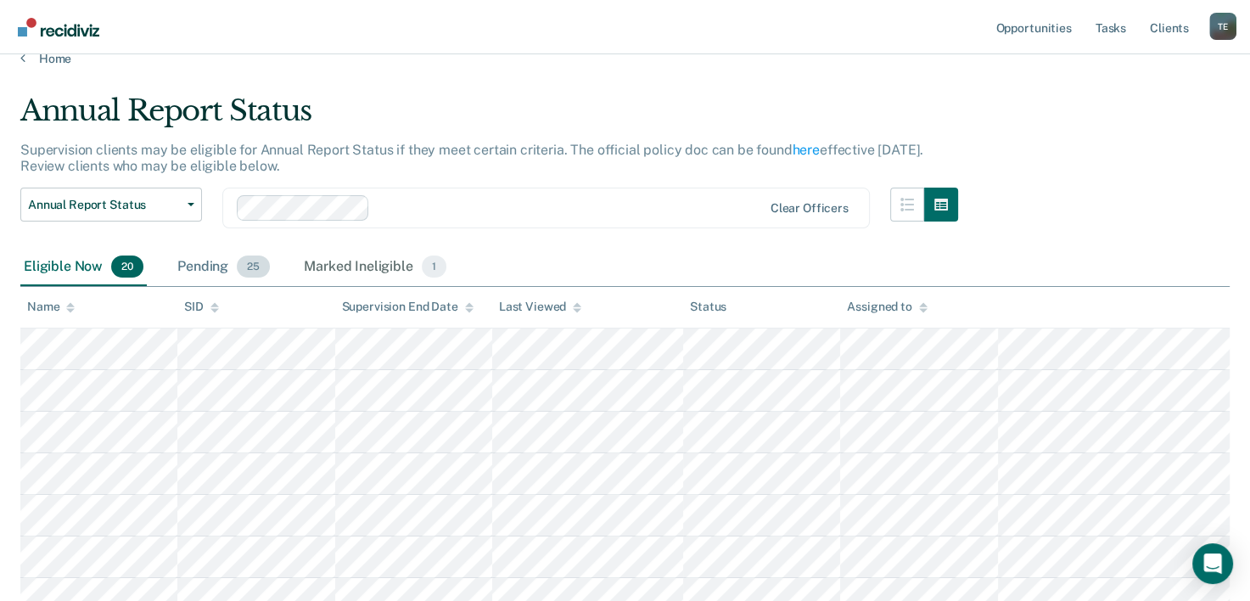
click at [226, 272] on div "Pending 25" at bounding box center [223, 267] width 99 height 37
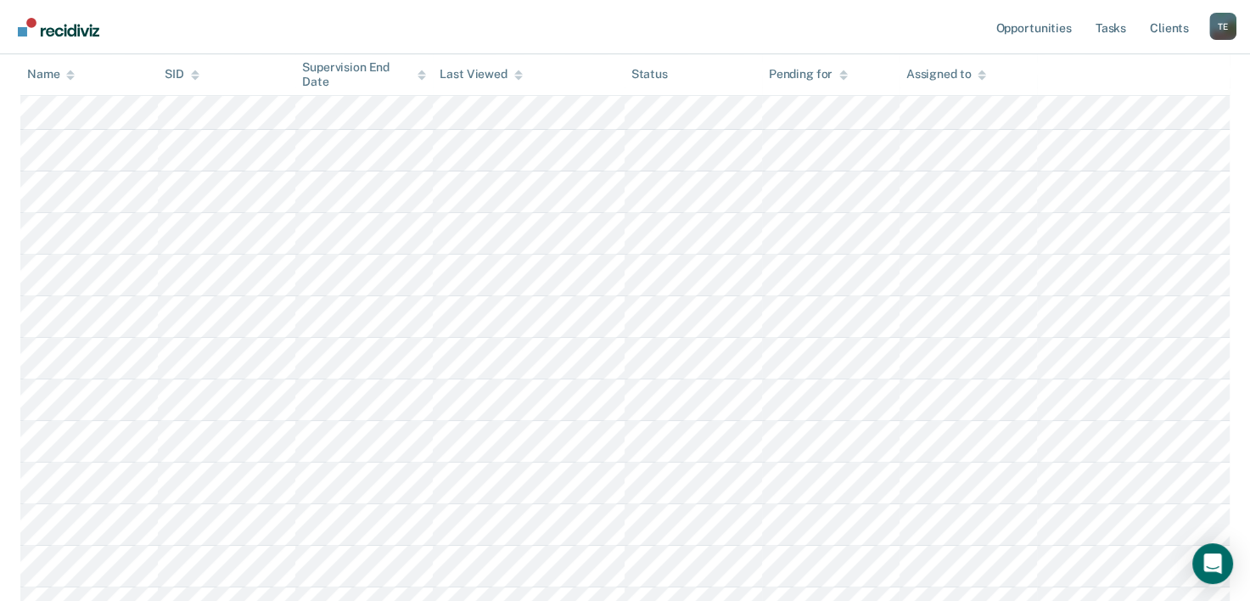
scroll to position [911, 0]
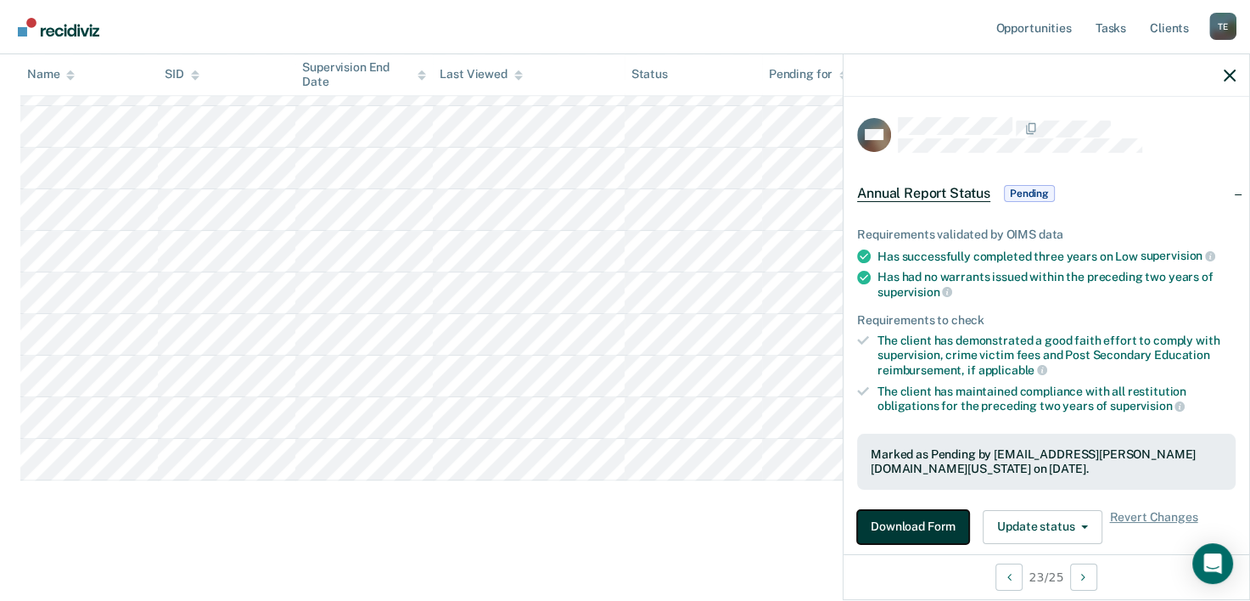
click at [929, 532] on button "Download Form" at bounding box center [913, 527] width 112 height 34
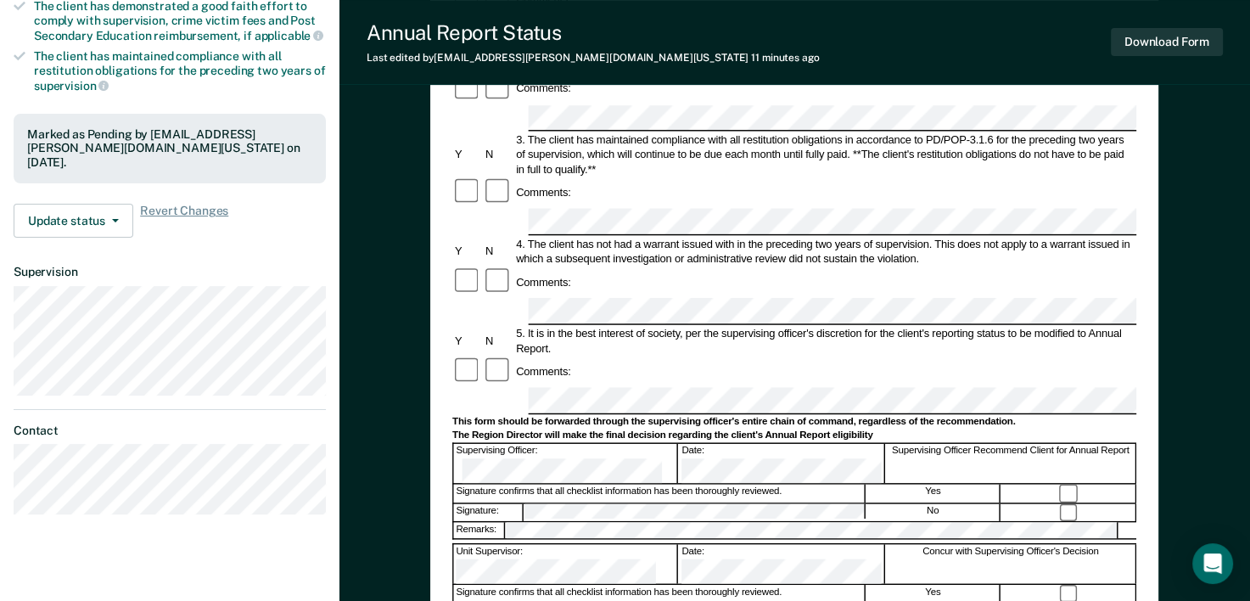
scroll to position [333, 0]
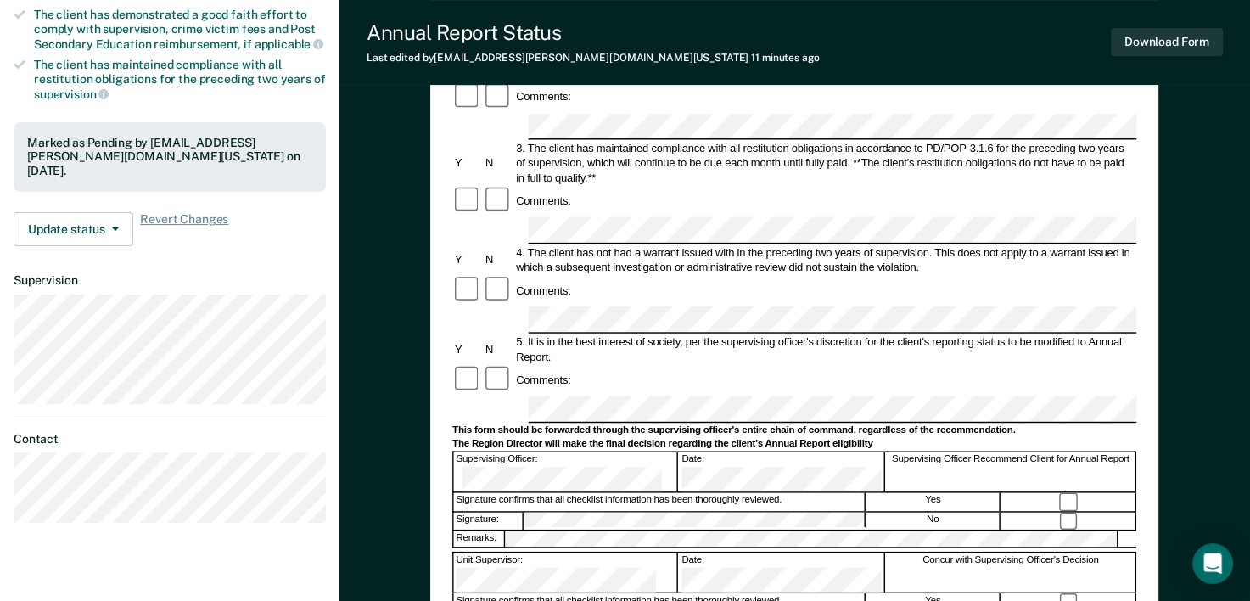
click at [536, 300] on form "Annual Reporting Checklist, Recommendation, and Determination Form Clients who …" at bounding box center [794, 394] width 684 height 1130
click at [1176, 35] on button "Download Form" at bounding box center [1167, 42] width 112 height 28
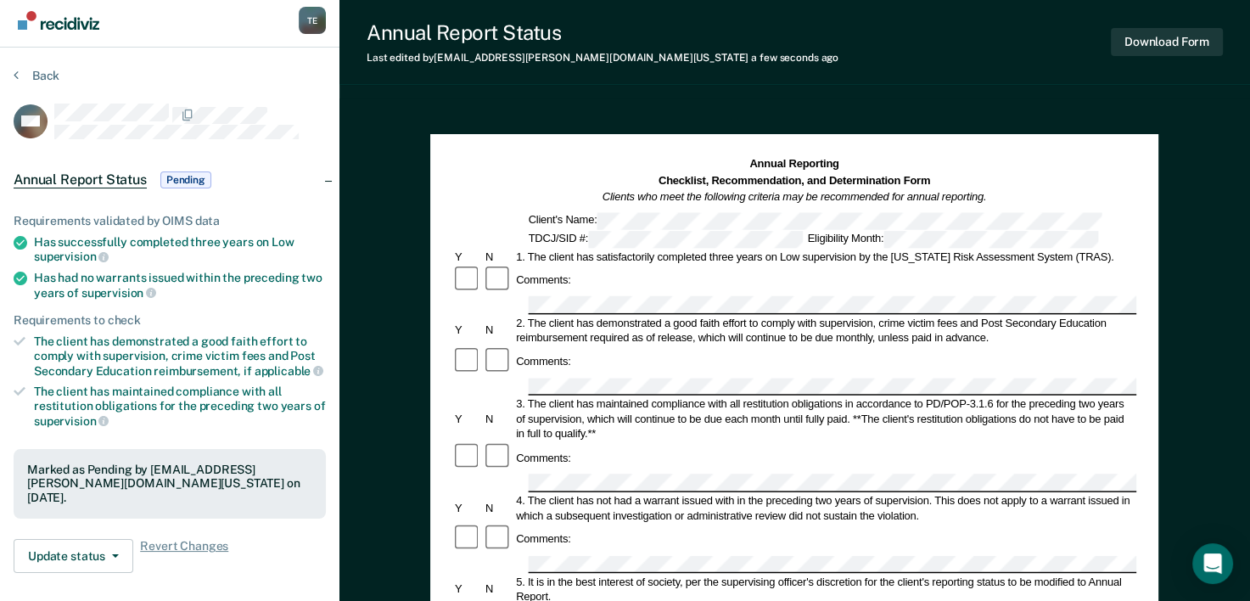
scroll to position [0, 0]
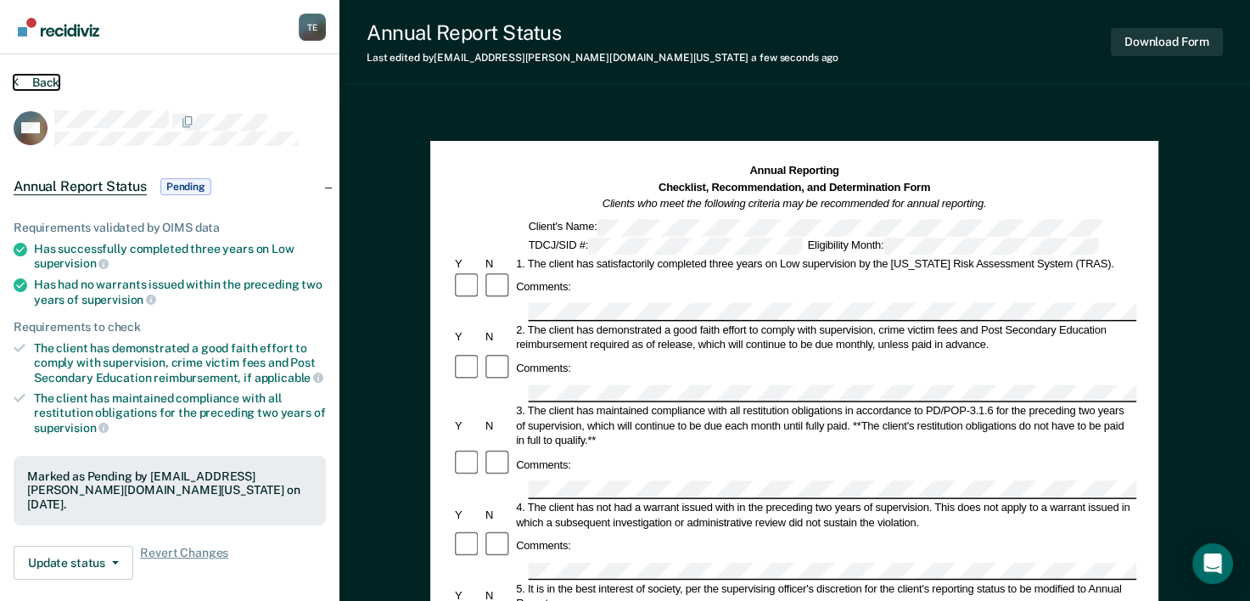
click at [41, 81] on button "Back" at bounding box center [37, 82] width 46 height 15
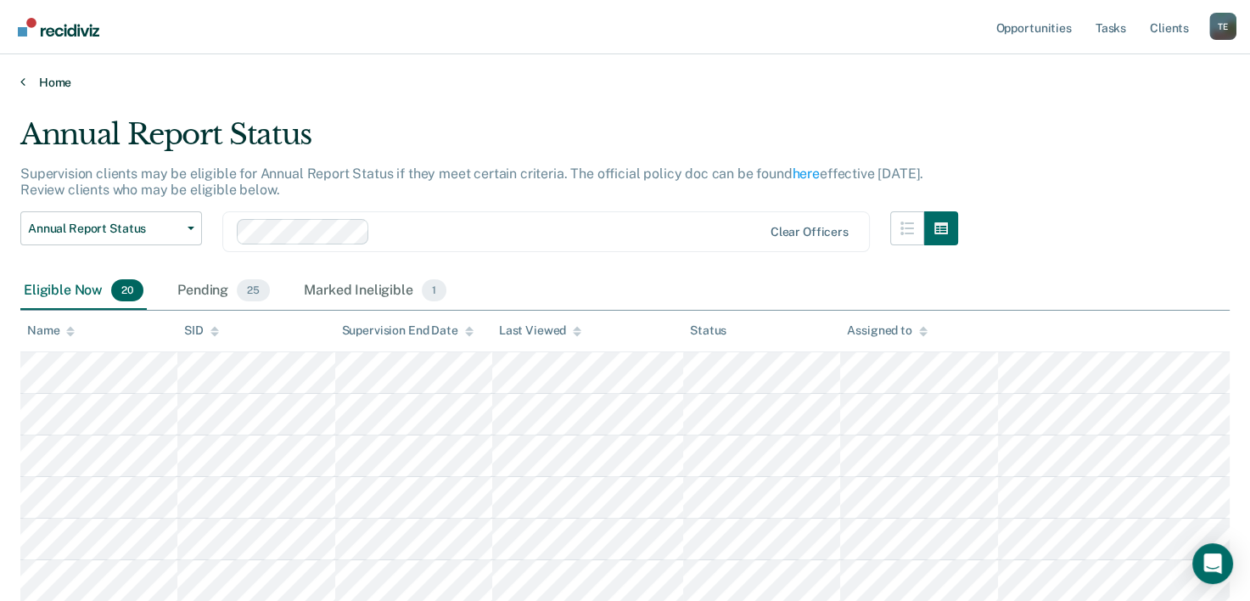
click at [53, 80] on link "Home" at bounding box center [624, 82] width 1209 height 15
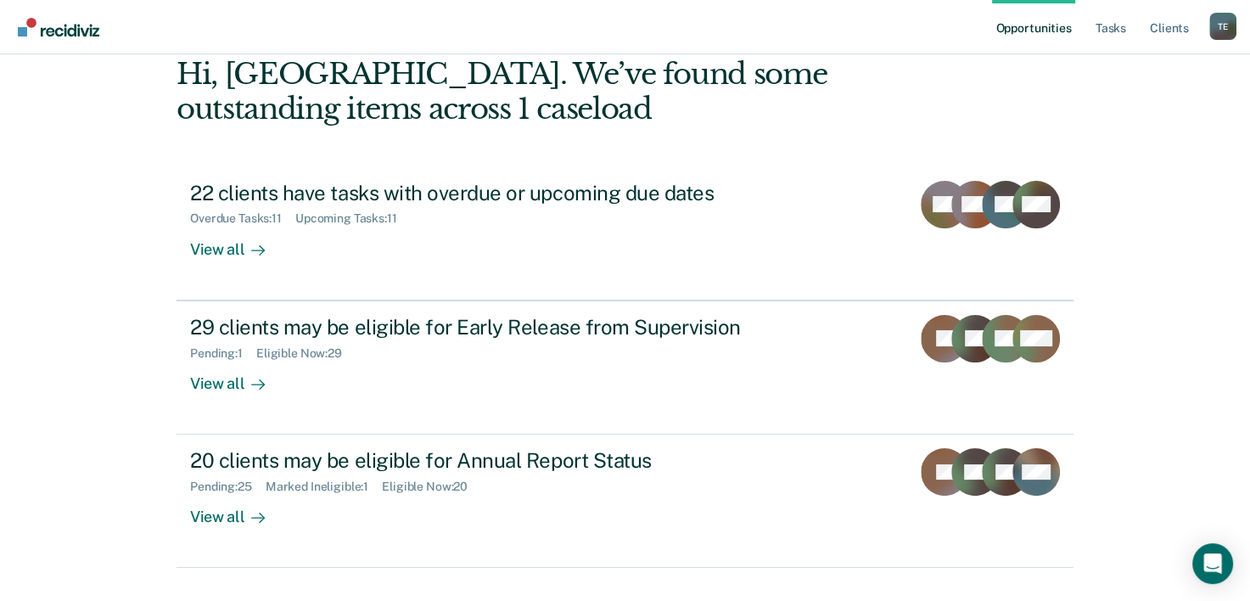
scroll to position [120, 0]
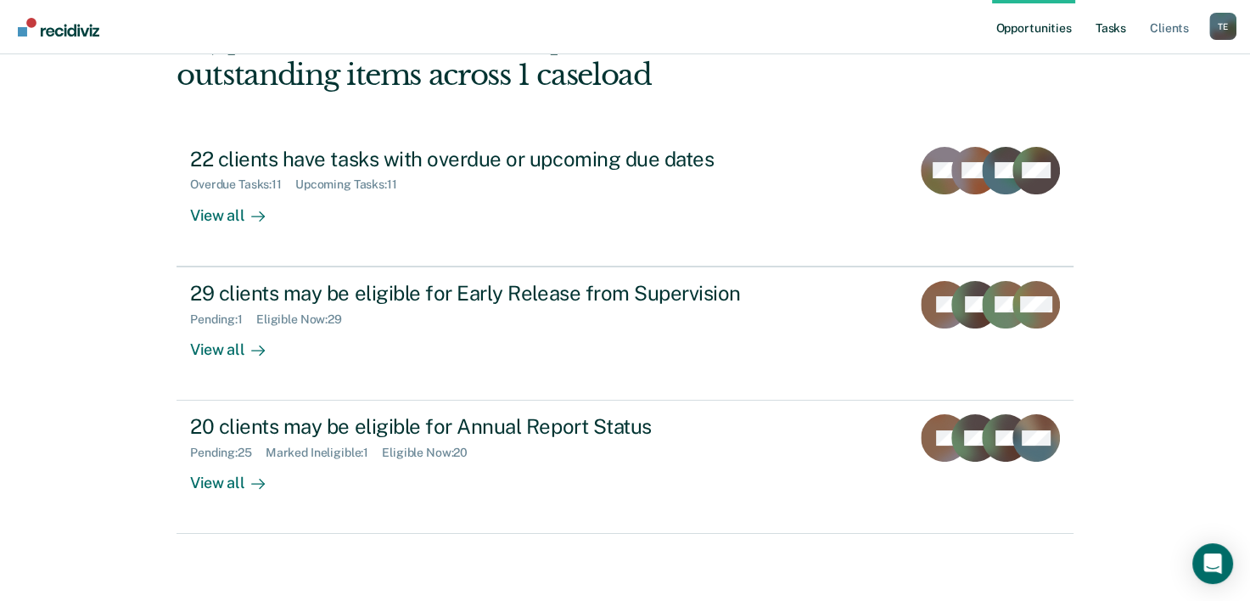
click at [1115, 17] on link "Tasks" at bounding box center [1110, 27] width 37 height 54
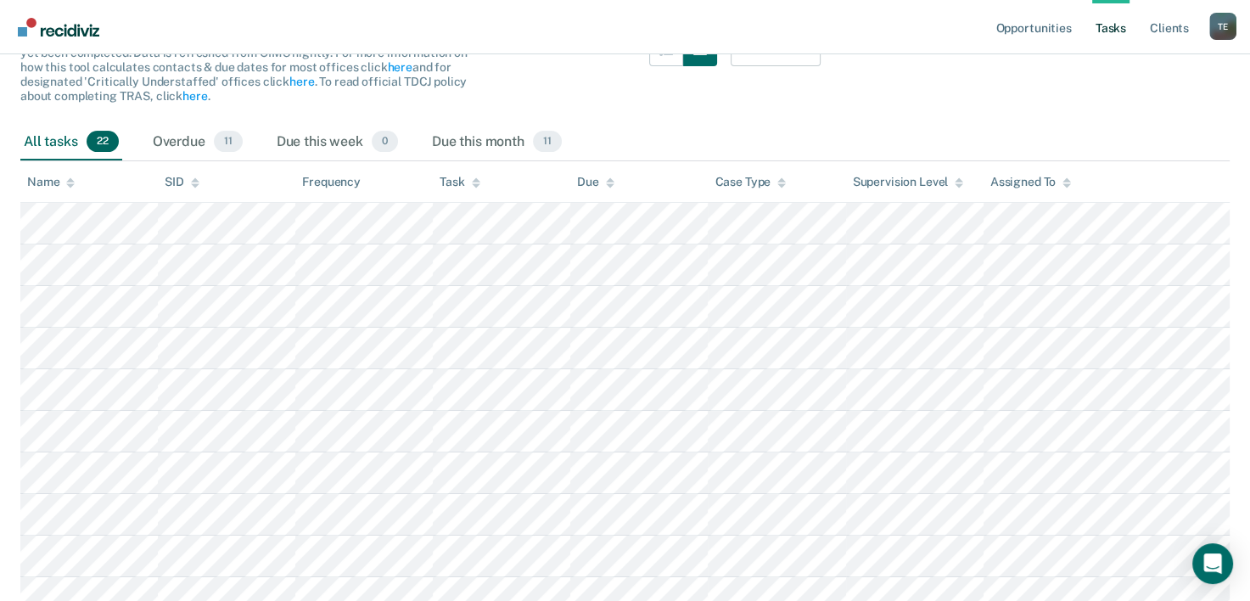
scroll to position [196, 0]
click at [221, 134] on span "11" at bounding box center [228, 140] width 29 height 22
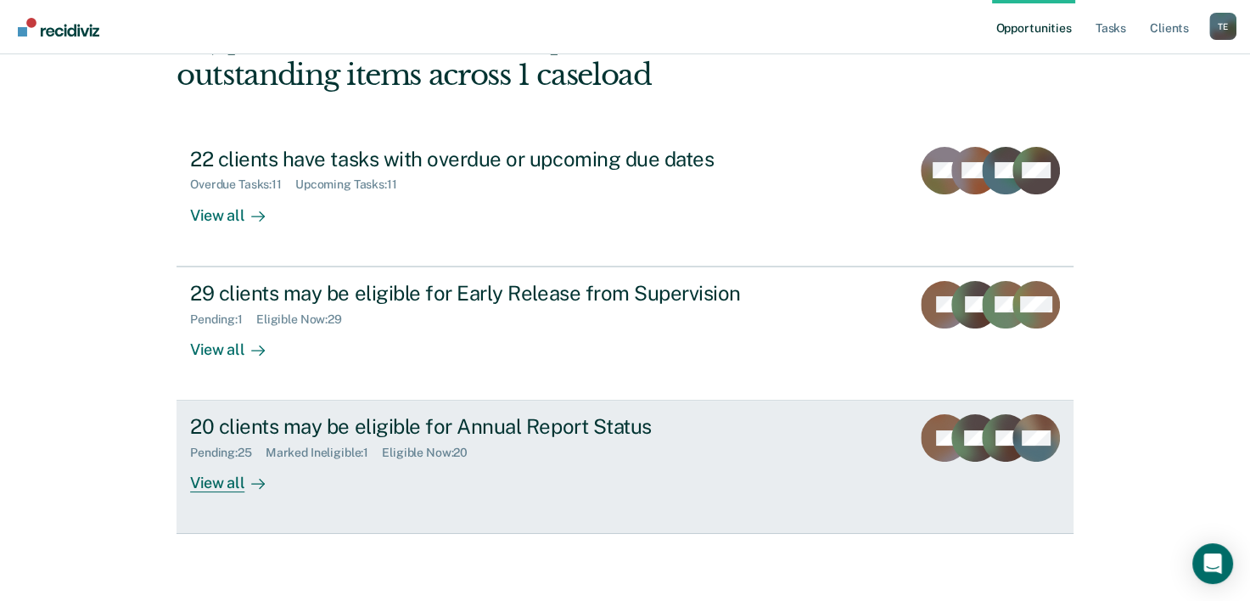
drag, startPoint x: 44, startPoint y: 1, endPoint x: 317, endPoint y: 445, distance: 521.8
click at [317, 445] on div "Marked Ineligible : 1" at bounding box center [324, 452] width 116 height 14
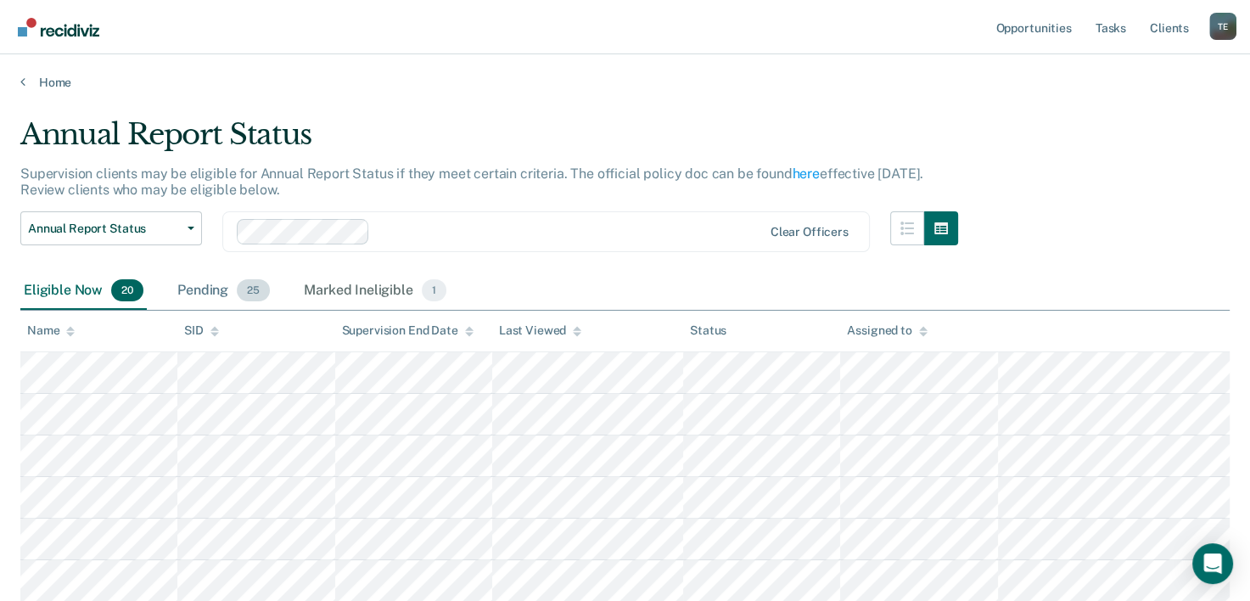
click at [239, 299] on div "Pending 25" at bounding box center [223, 290] width 99 height 37
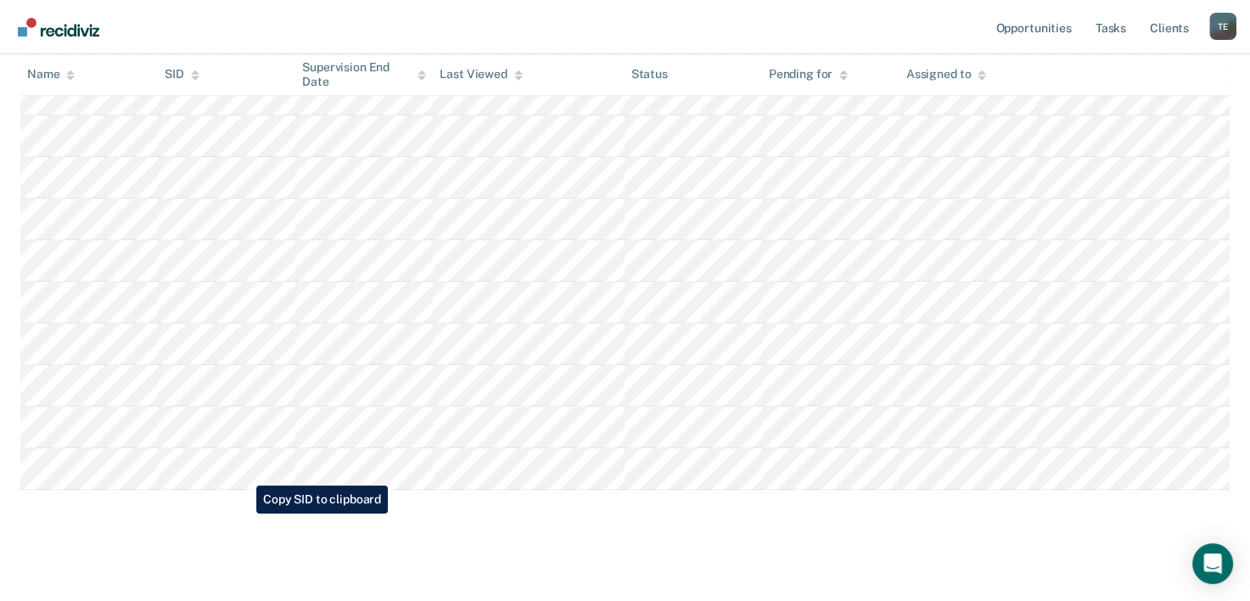
scroll to position [911, 0]
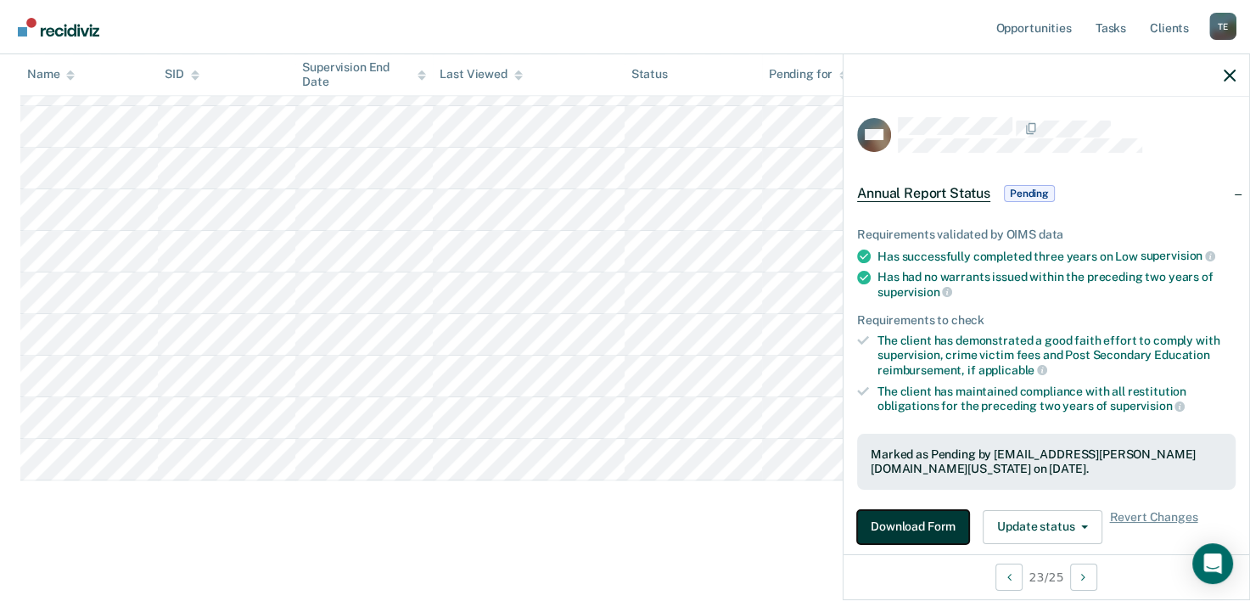
click at [914, 514] on button "Download Form" at bounding box center [913, 527] width 112 height 34
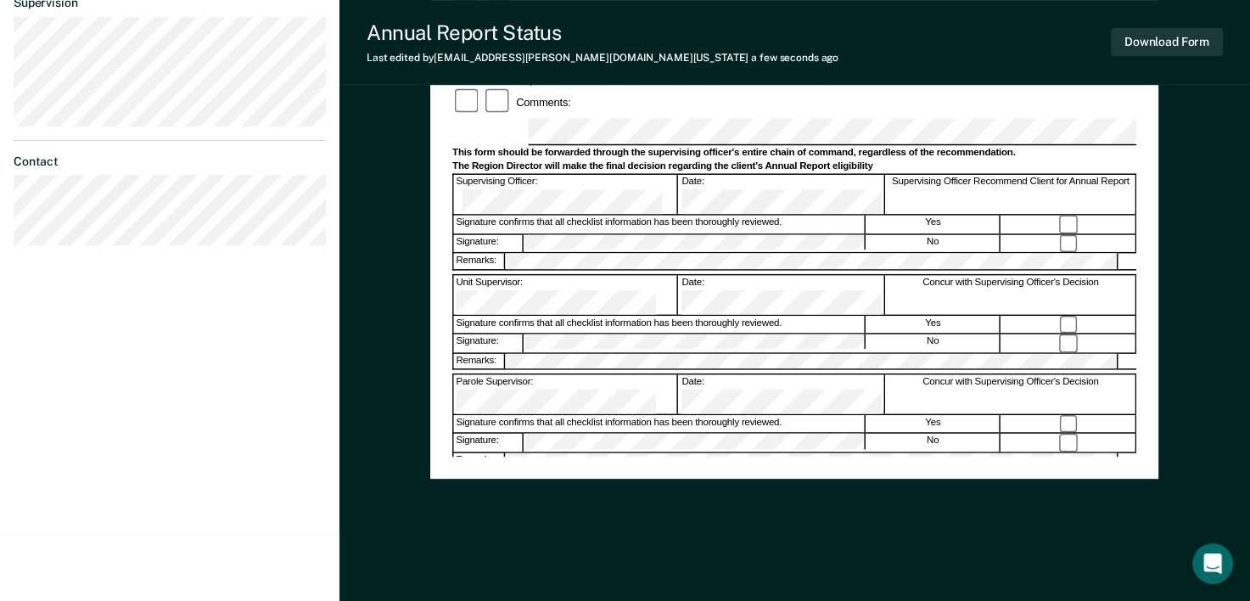
scroll to position [621, 0]
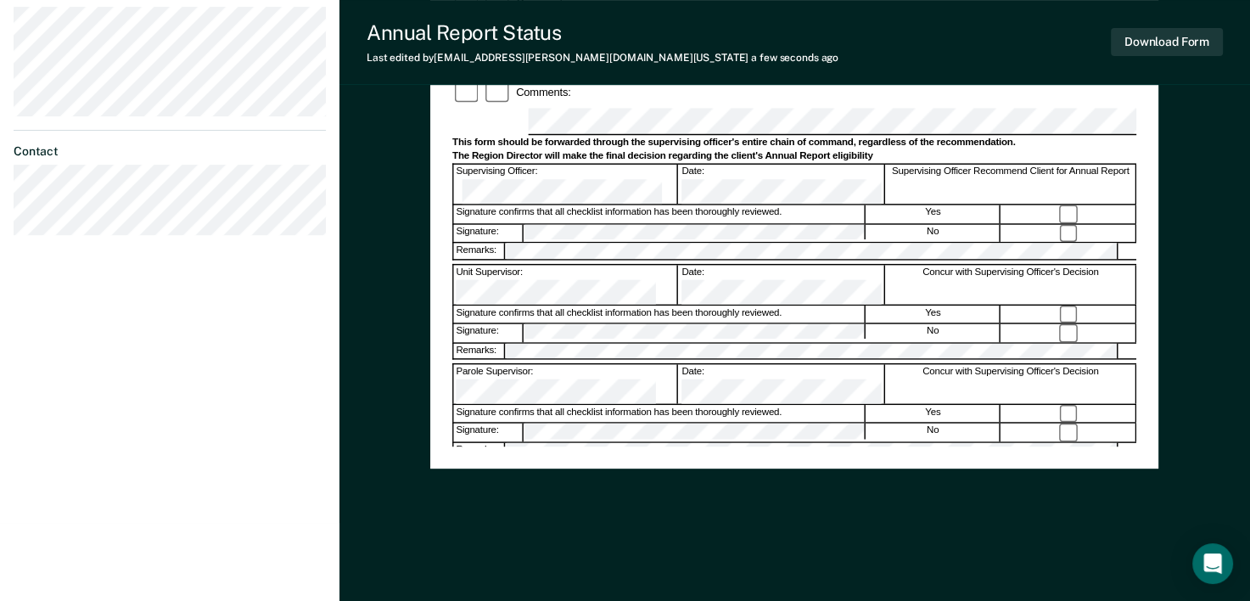
click at [1190, 47] on button "Download Form" at bounding box center [1167, 42] width 112 height 28
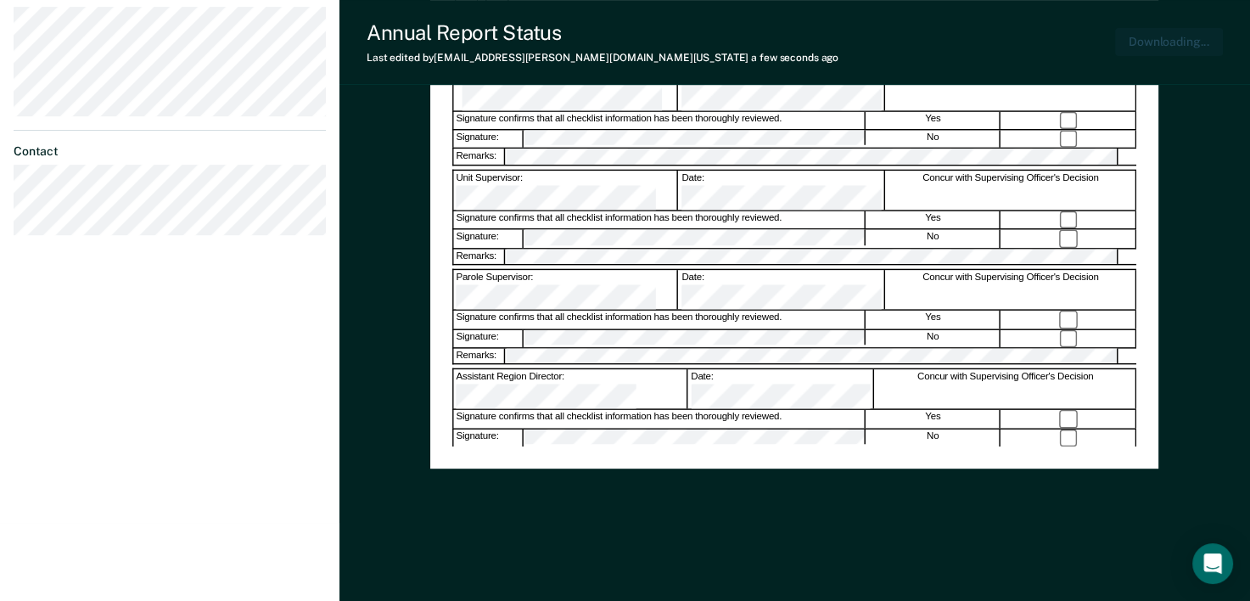
scroll to position [0, 0]
